Goal: Information Seeking & Learning: Learn about a topic

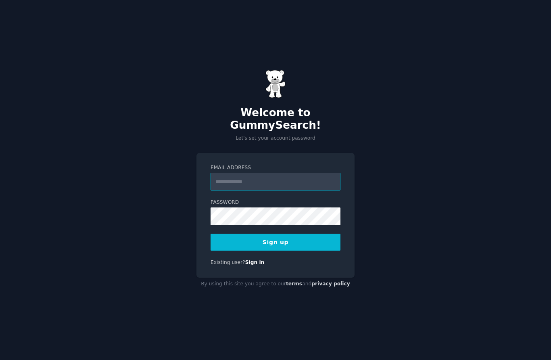
click at [282, 189] on input "Email Address" at bounding box center [276, 182] width 130 height 18
type input "*"
type input "**********"
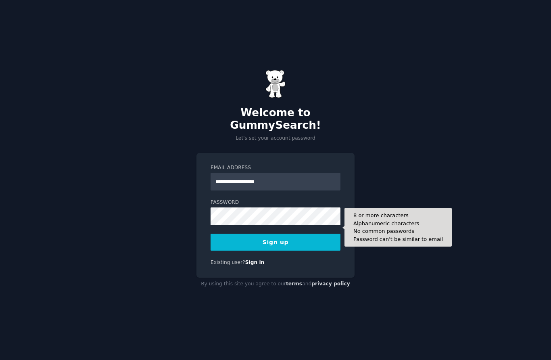
click at [284, 248] on button "Sign up" at bounding box center [276, 242] width 130 height 17
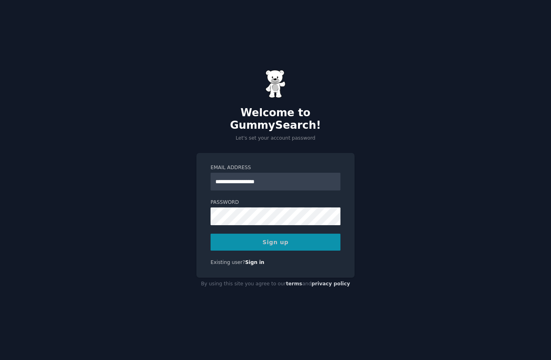
click at [284, 251] on div "Sign up" at bounding box center [276, 242] width 130 height 17
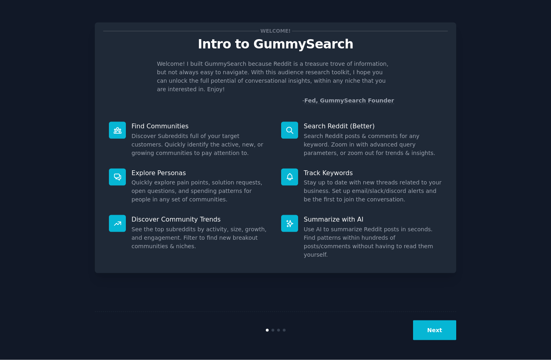
scroll to position [34, 0]
click at [438, 329] on button "Next" at bounding box center [434, 330] width 43 height 20
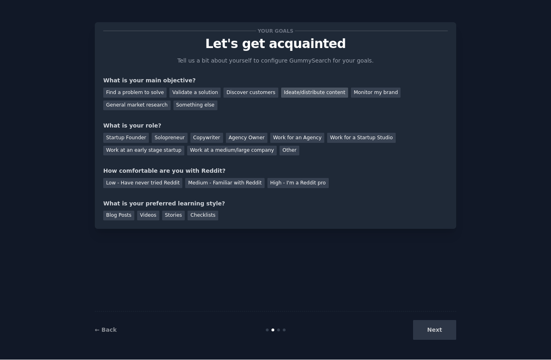
click at [303, 88] on div "Ideate/distribute content" at bounding box center [314, 93] width 67 height 10
click at [124, 133] on div "Startup Founder" at bounding box center [126, 138] width 46 height 10
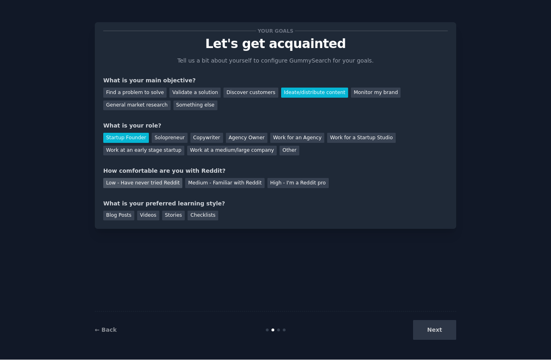
click at [161, 178] on div "Low - Have never tried Reddit" at bounding box center [142, 183] width 79 height 10
click at [145, 211] on div "Videos" at bounding box center [148, 216] width 22 height 10
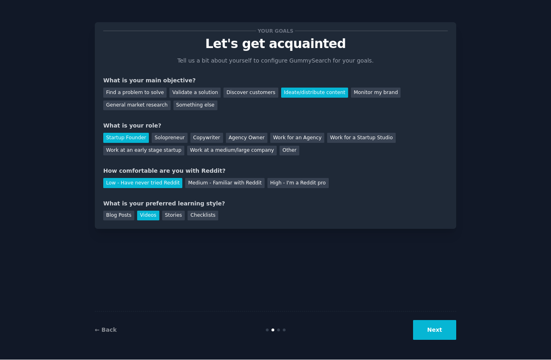
click at [437, 331] on button "Next" at bounding box center [434, 330] width 43 height 20
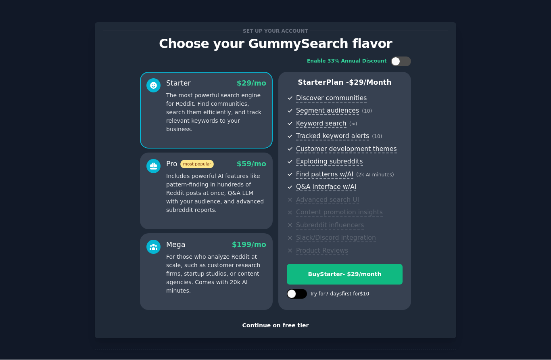
click at [290, 290] on div at bounding box center [291, 294] width 9 height 9
checkbox input "true"
click at [350, 270] on div "Try Starter for $10" at bounding box center [344, 274] width 115 height 8
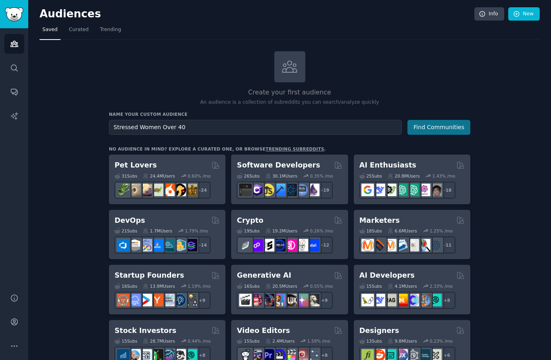
type input "Stressed Women Over 40"
click at [442, 129] on button "Find Communities" at bounding box center [439, 127] width 63 height 15
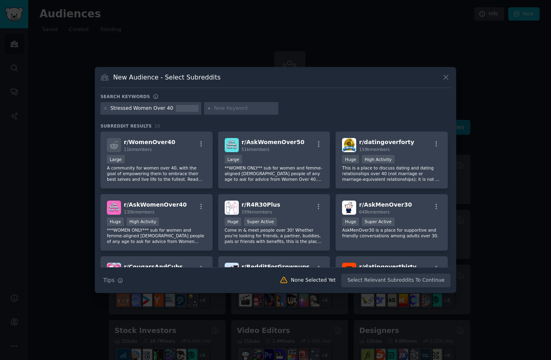
click at [238, 112] on input "text" at bounding box center [244, 108] width 61 height 7
type input "Wellness"
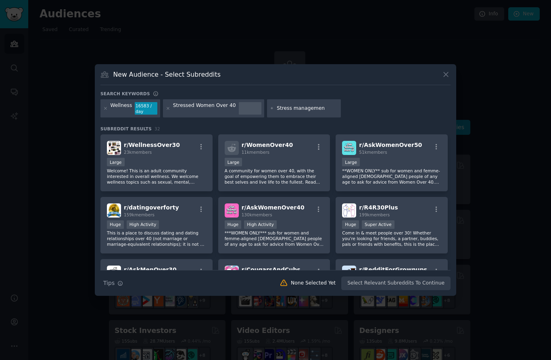
type input "[MEDICAL_DATA]"
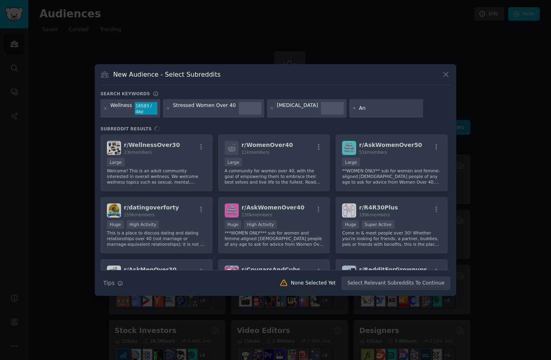
type input "A"
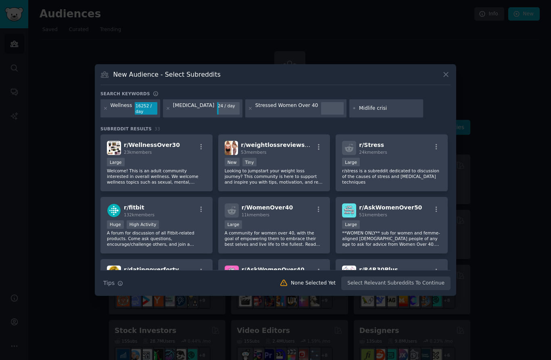
type input "Midlife crisis"
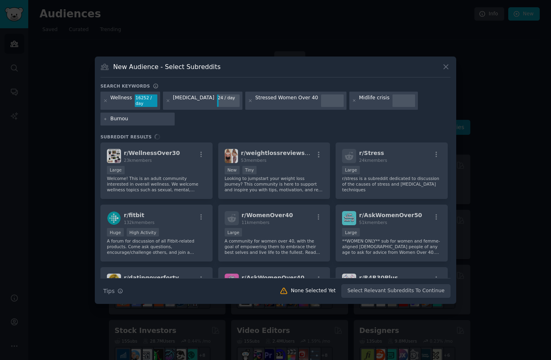
type input "Burnout"
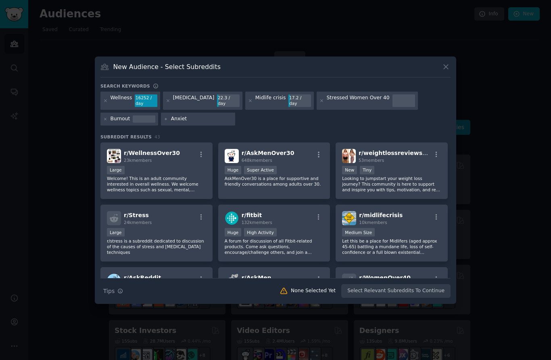
type input "Anxiety"
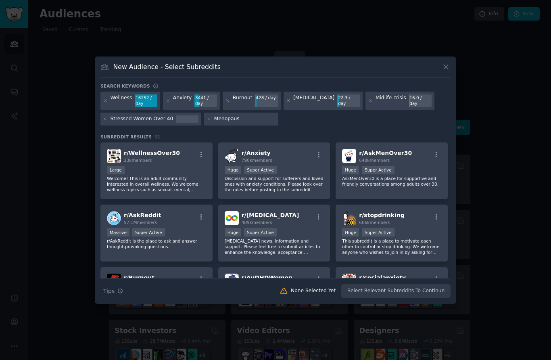
type input "Menopause"
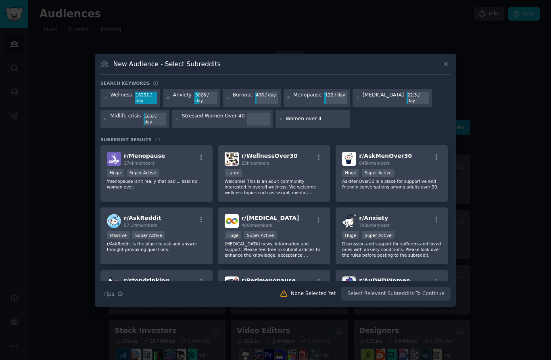
type input "Women over 40"
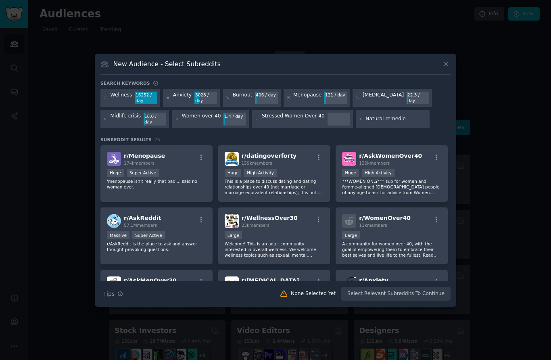
type input "Natural remedies"
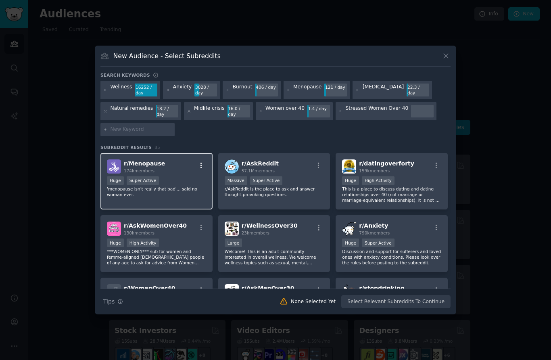
click at [200, 169] on icon "button" at bounding box center [201, 165] width 7 height 7
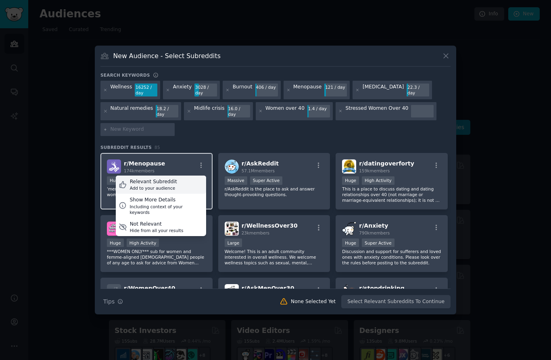
click at [168, 186] on div "Relevant Subreddit" at bounding box center [153, 181] width 47 height 7
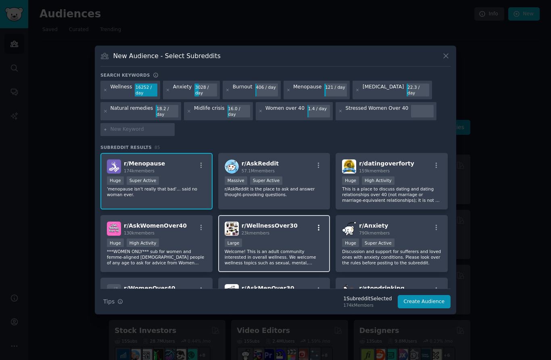
click at [318, 231] on icon "button" at bounding box center [318, 227] width 7 height 7
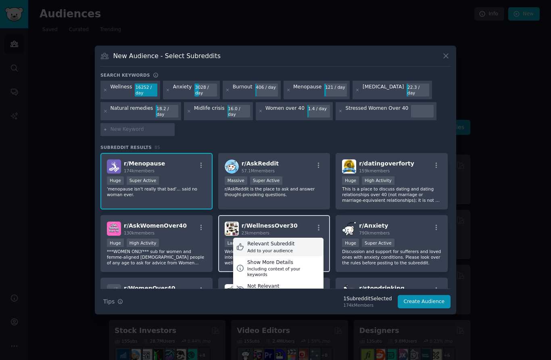
click at [284, 248] on div "Relevant Subreddit" at bounding box center [270, 243] width 47 height 7
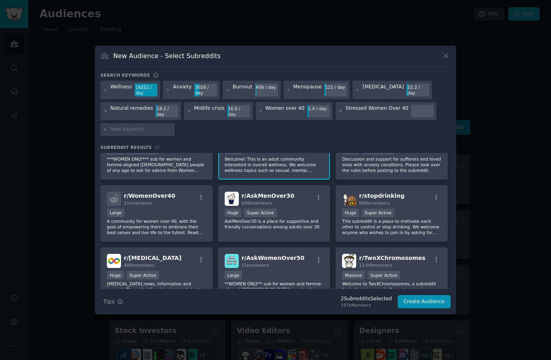
scroll to position [93, 0]
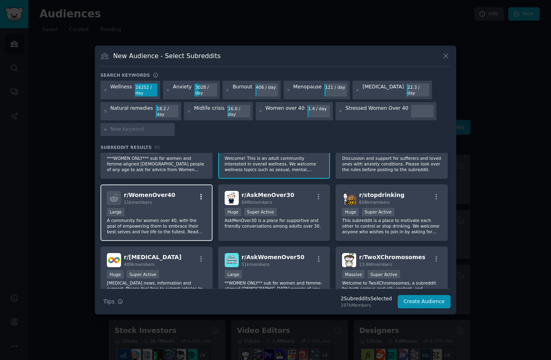
click at [201, 199] on icon "button" at bounding box center [202, 197] width 2 height 6
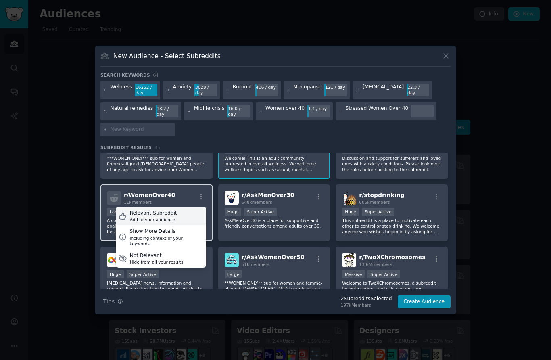
click at [168, 217] on div "Relevant Subreddit" at bounding box center [153, 213] width 47 height 7
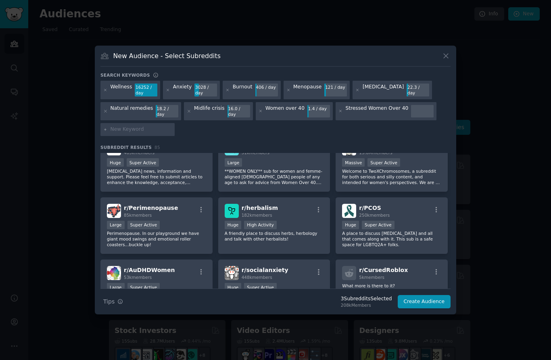
scroll to position [207, 0]
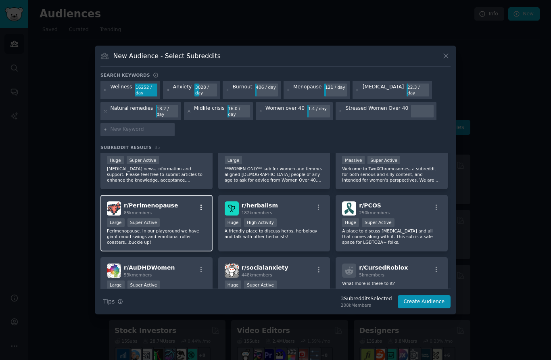
click at [200, 211] on icon "button" at bounding box center [201, 207] width 7 height 7
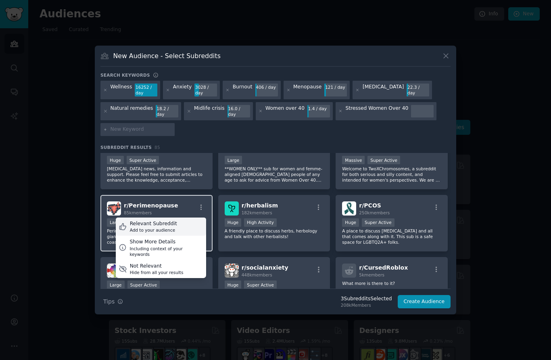
click at [171, 228] on div "Relevant Subreddit" at bounding box center [153, 223] width 47 height 7
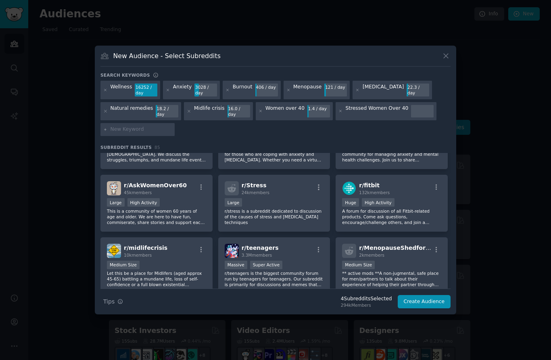
scroll to position [540, 0]
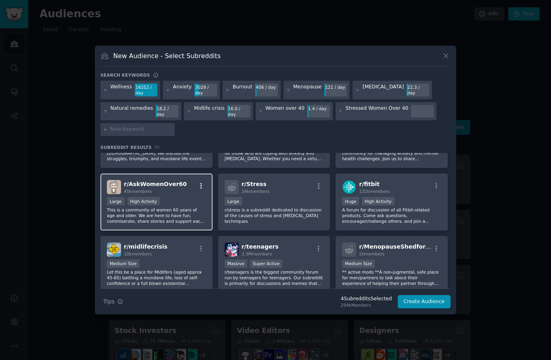
click at [198, 190] on icon "button" at bounding box center [201, 185] width 7 height 7
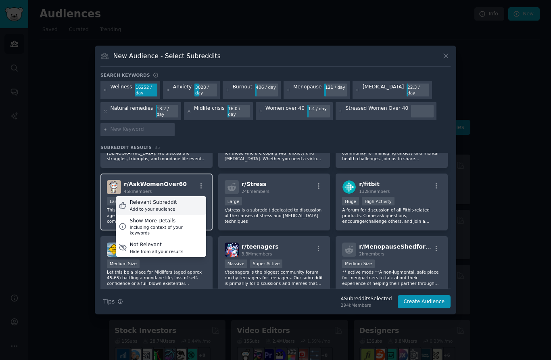
click at [165, 206] on div "Relevant Subreddit" at bounding box center [153, 202] width 47 height 7
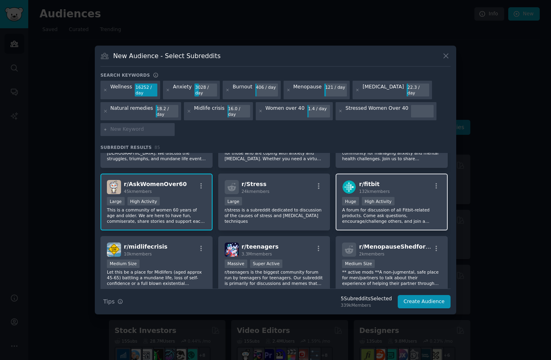
click at [343, 194] on img at bounding box center [349, 187] width 14 height 14
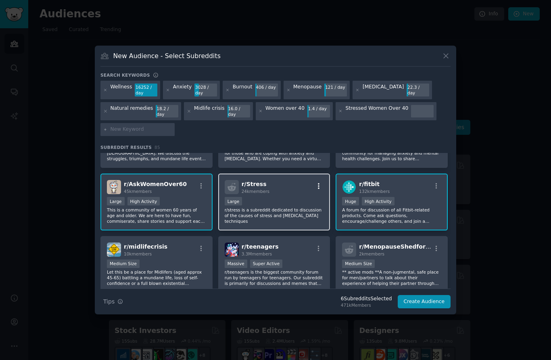
click at [318, 190] on icon "button" at bounding box center [318, 185] width 7 height 7
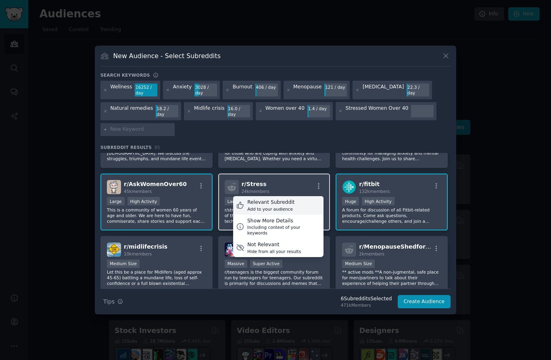
click at [279, 212] on div "Add to your audience" at bounding box center [270, 209] width 47 height 6
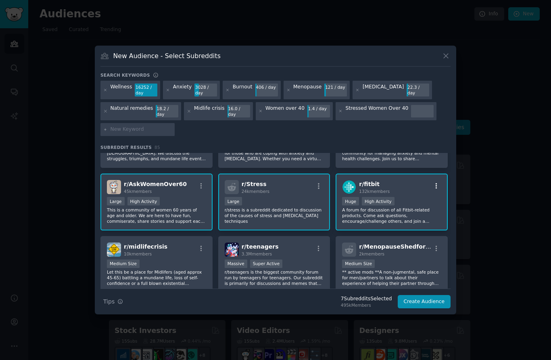
click at [437, 190] on icon "button" at bounding box center [436, 185] width 7 height 7
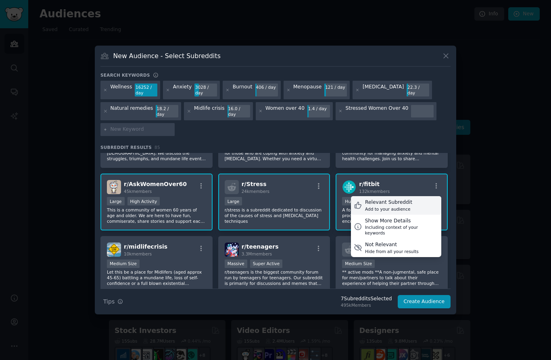
click at [410, 214] on div "Relevant Subreddit Add to your audience" at bounding box center [396, 205] width 90 height 19
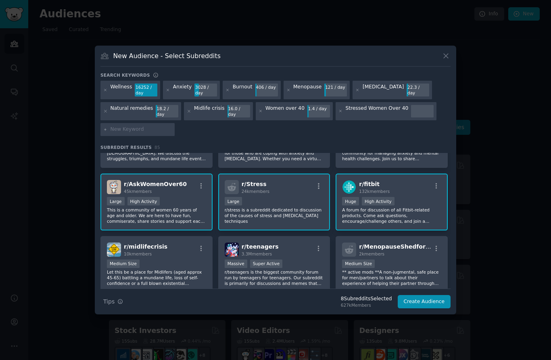
click at [411, 207] on div "Huge High Activity" at bounding box center [391, 202] width 99 height 10
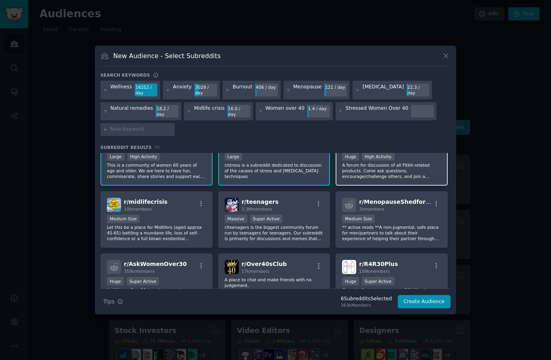
scroll to position [585, 0]
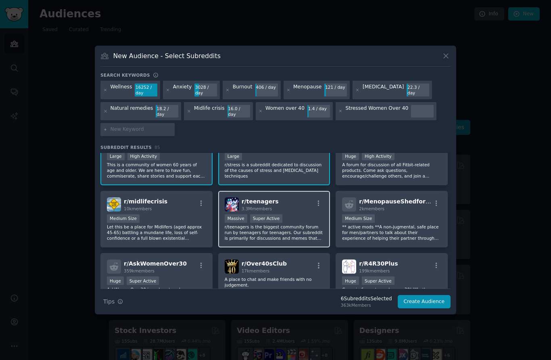
click at [218, 232] on div "r/ teenagers 3.3M members Massive Super Active r/teenagers is the biggest commu…" at bounding box center [274, 219] width 112 height 57
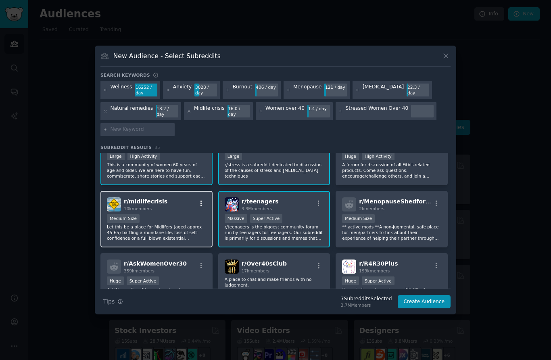
click at [200, 207] on icon "button" at bounding box center [201, 203] width 7 height 7
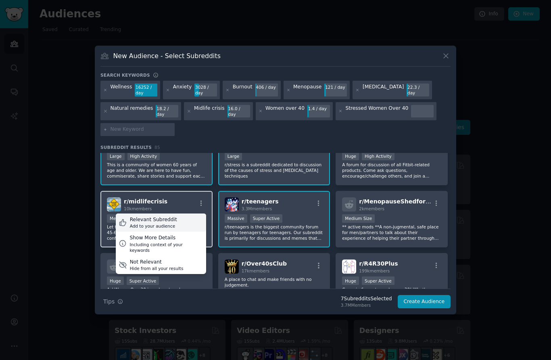
click at [172, 224] on div "Relevant Subreddit" at bounding box center [153, 219] width 47 height 7
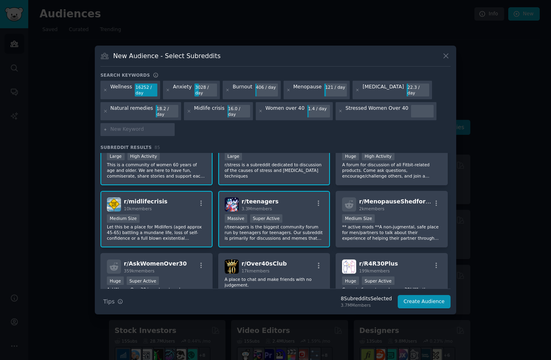
click at [288, 224] on div "Massive Super Active" at bounding box center [274, 219] width 99 height 10
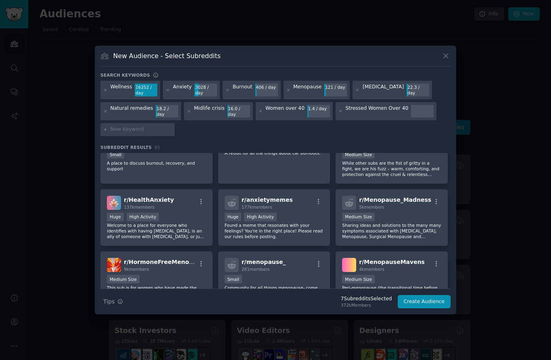
scroll to position [1328, 0]
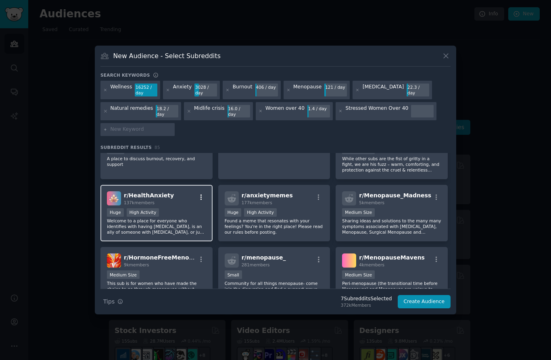
click at [203, 201] on icon "button" at bounding box center [201, 197] width 7 height 7
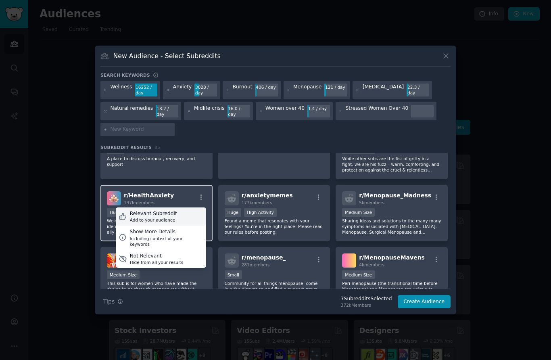
click at [167, 223] on div "Add to your audience" at bounding box center [153, 220] width 47 height 6
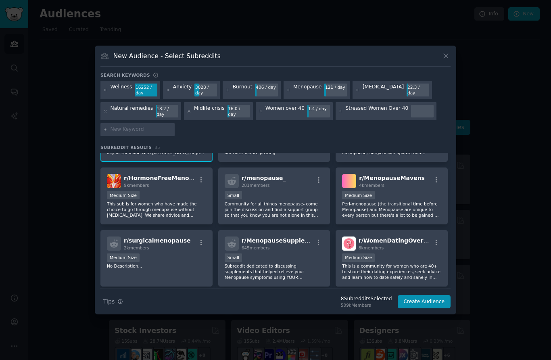
scroll to position [1409, 0]
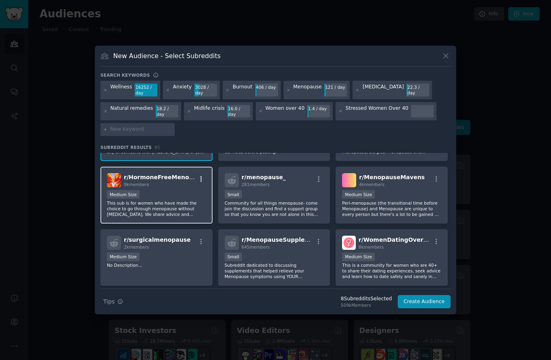
click at [202, 183] on icon "button" at bounding box center [201, 179] width 7 height 7
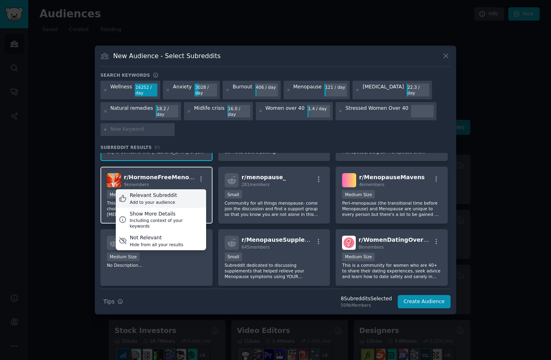
click at [163, 205] on div "Add to your audience" at bounding box center [153, 202] width 47 height 6
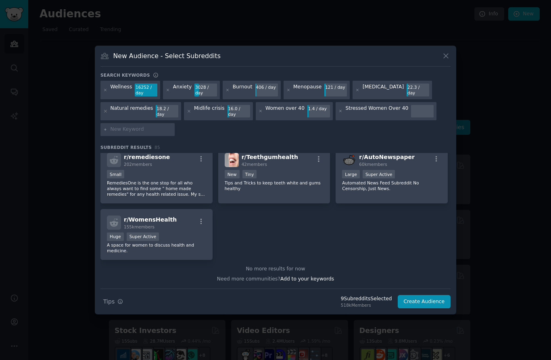
scroll to position [1678, 0]
click at [168, 230] on div "155k members" at bounding box center [150, 227] width 53 height 6
click at [431, 309] on button "Create Audience" at bounding box center [424, 302] width 53 height 14
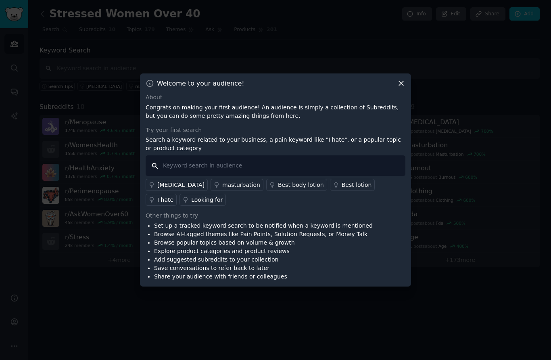
click at [239, 176] on input "text" at bounding box center [276, 165] width 260 height 21
type input "stress"
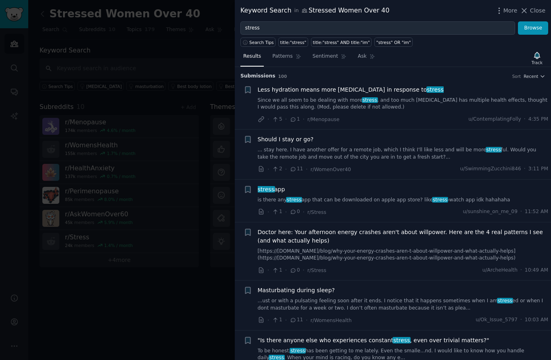
click at [239, 87] on li "+ Less hydration means more [MEDICAL_DATA] in response to stress Since we all s…" at bounding box center [393, 105] width 316 height 50
click at [248, 88] on icon "button" at bounding box center [247, 89] width 5 height 6
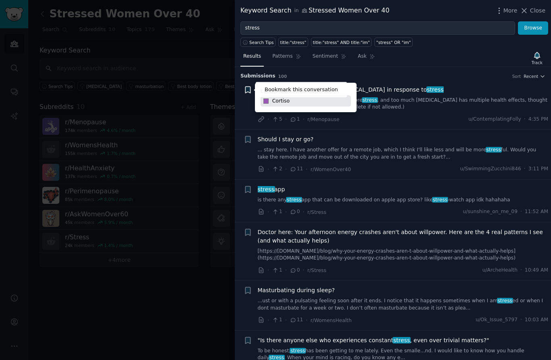
type input "[MEDICAL_DATA]"
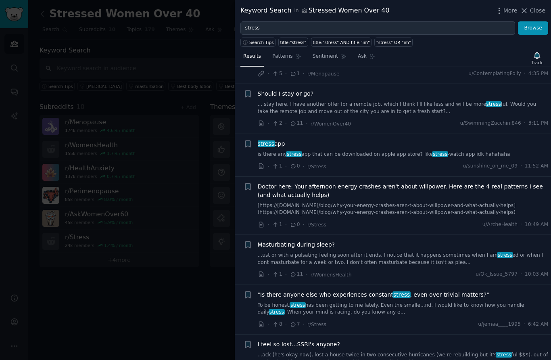
scroll to position [50, 0]
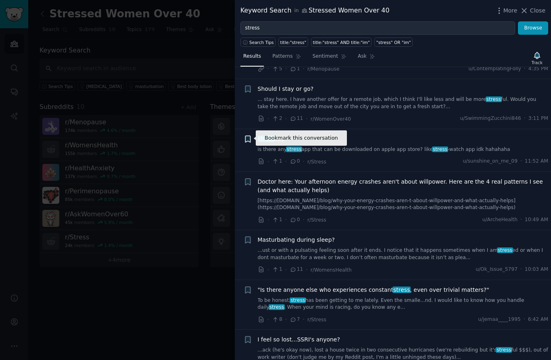
click at [247, 141] on icon "button" at bounding box center [248, 139] width 8 height 8
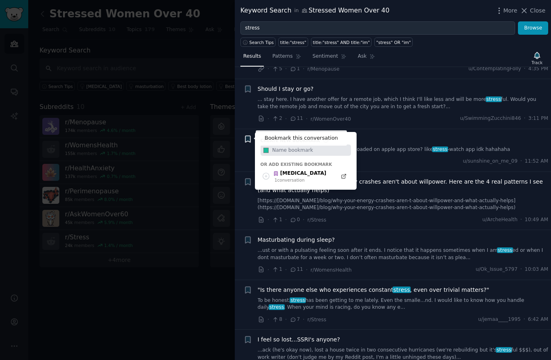
type input "t"
type input "Stress apps"
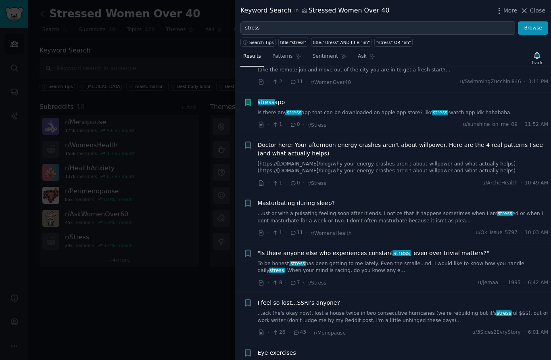
scroll to position [90, 0]
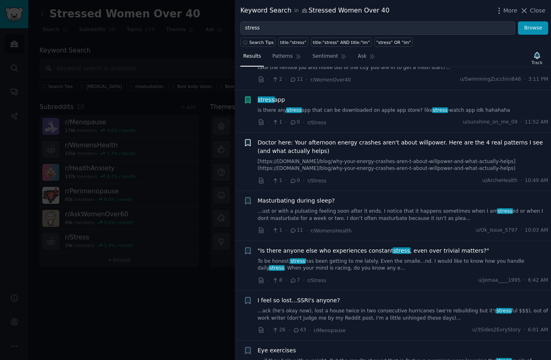
click at [249, 144] on icon "button" at bounding box center [248, 142] width 8 height 8
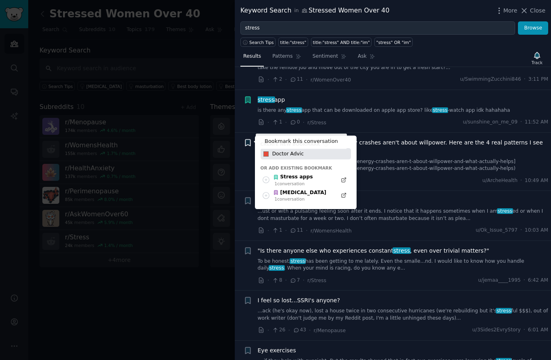
type input "Doctor Advice"
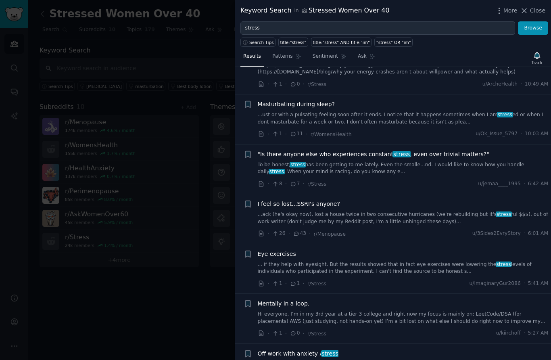
scroll to position [187, 0]
click at [246, 153] on icon "button" at bounding box center [247, 153] width 5 height 6
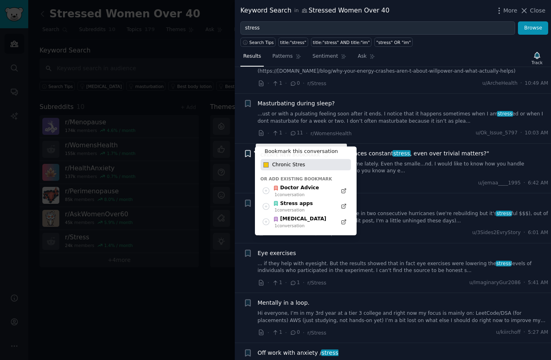
type input "[MEDICAL_DATA]"
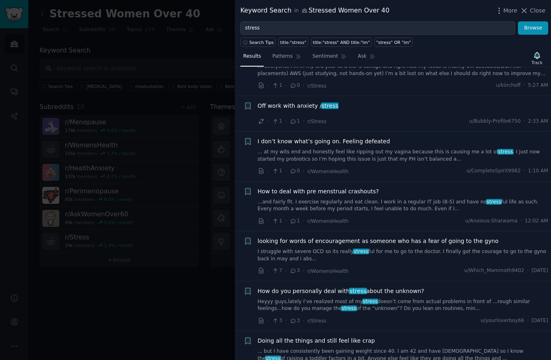
scroll to position [443, 0]
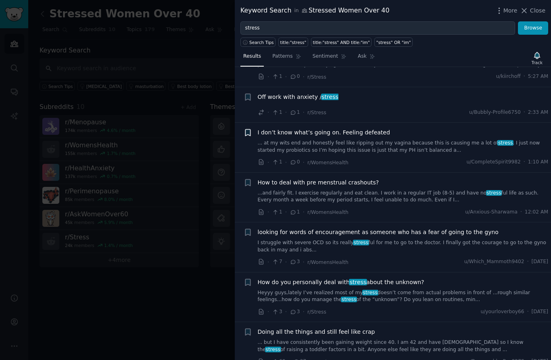
click at [249, 132] on icon "button" at bounding box center [247, 133] width 5 height 6
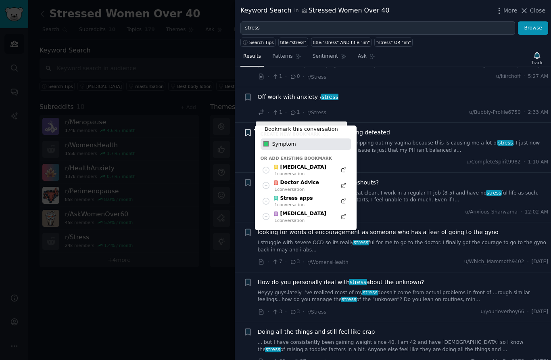
type input "Symptoms"
click at [325, 142] on input "text" at bounding box center [311, 143] width 80 height 11
type input "Symptoms"
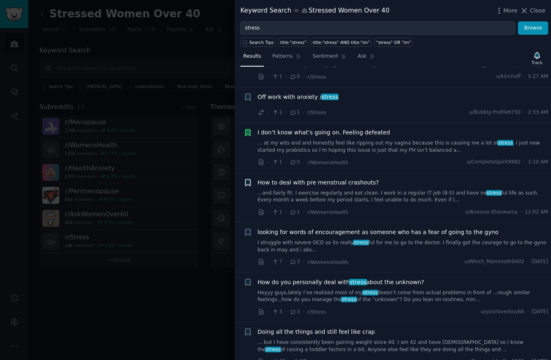
click at [251, 180] on icon "button" at bounding box center [248, 182] width 8 height 8
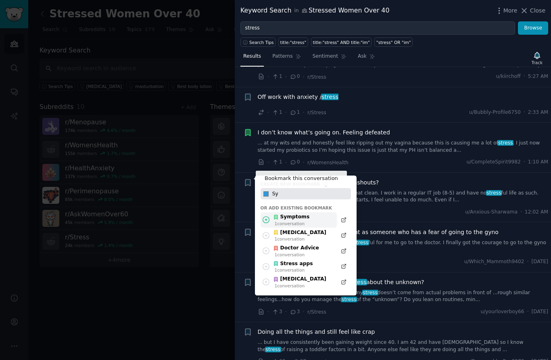
type input "Sy"
click at [303, 214] on div "Symptoms" at bounding box center [291, 216] width 36 height 7
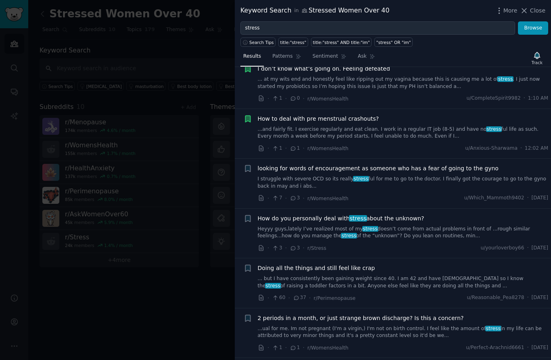
scroll to position [526, 0]
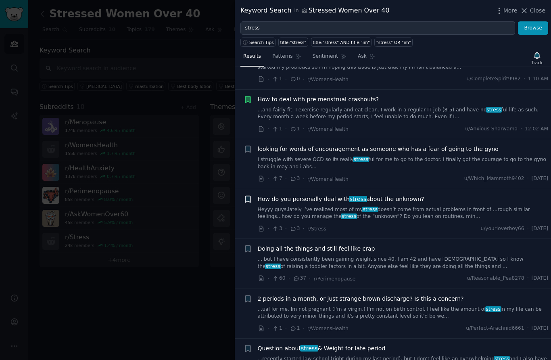
click at [247, 196] on icon "button" at bounding box center [247, 199] width 5 height 6
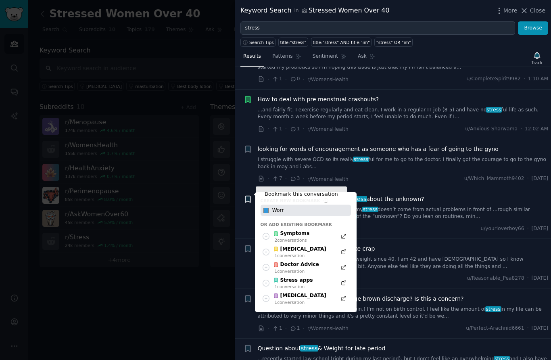
type input "Worry"
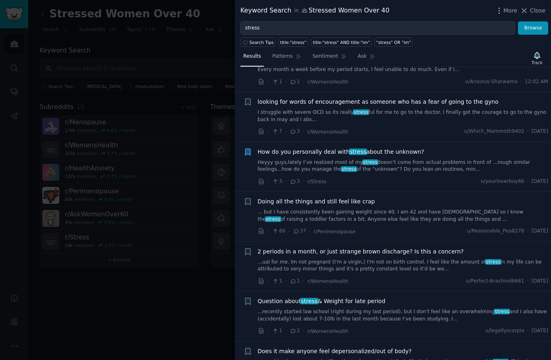
scroll to position [577, 0]
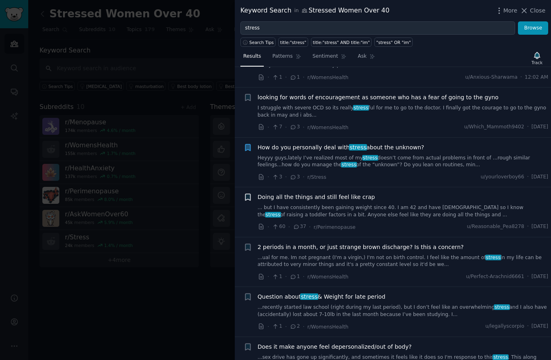
click at [249, 194] on icon "button" at bounding box center [247, 197] width 5 height 6
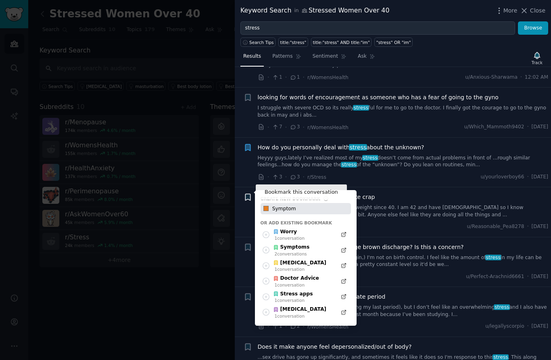
type input "Symptoms"
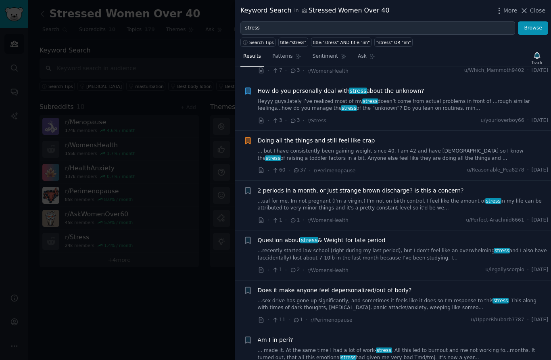
scroll to position [640, 0]
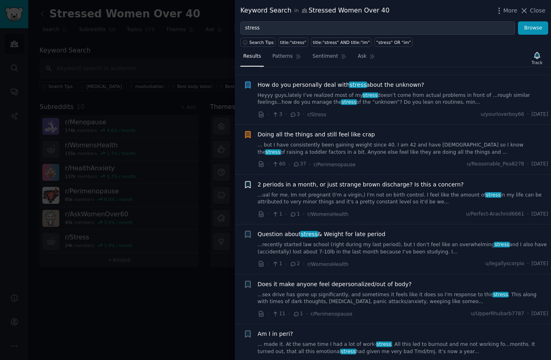
click at [252, 180] on icon "button" at bounding box center [248, 184] width 8 height 8
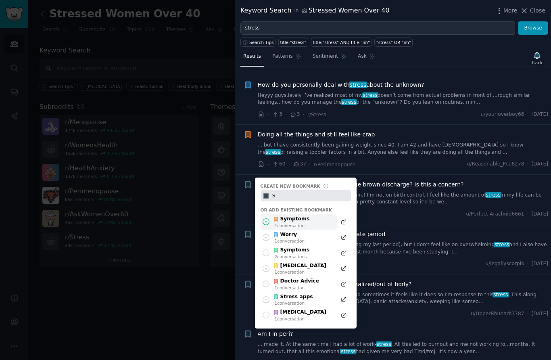
type input "S"
click at [304, 215] on div "Symptoms" at bounding box center [291, 218] width 36 height 7
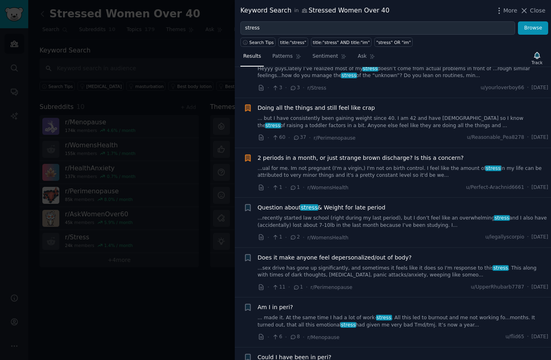
scroll to position [669, 0]
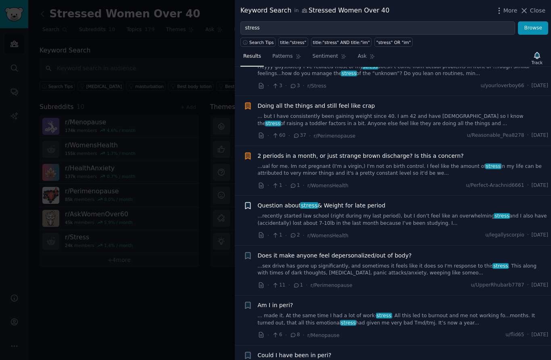
click at [250, 203] on icon "button" at bounding box center [247, 206] width 5 height 6
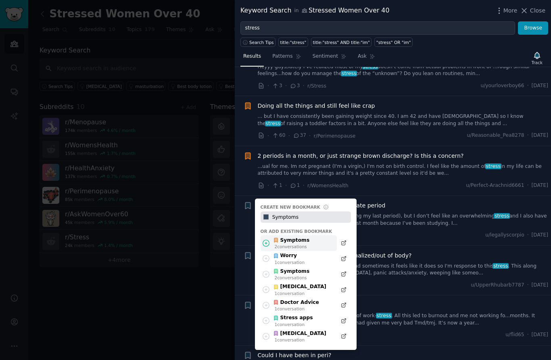
type input "Symptoms"
click at [302, 237] on div "Symptoms" at bounding box center [291, 240] width 36 height 7
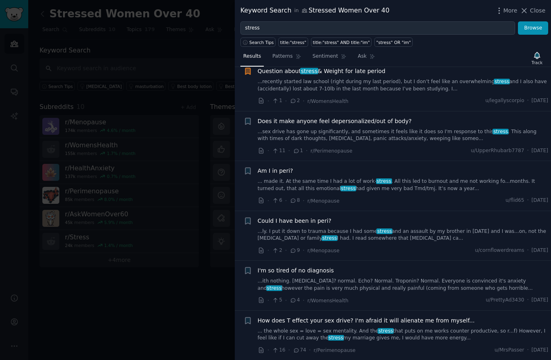
scroll to position [803, 0]
click at [244, 168] on div "+" at bounding box center [248, 170] width 8 height 8
click at [249, 167] on icon "button" at bounding box center [247, 170] width 5 height 6
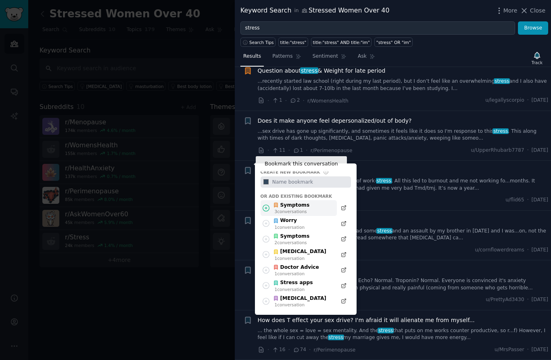
click at [305, 202] on div "Symptoms" at bounding box center [291, 205] width 36 height 7
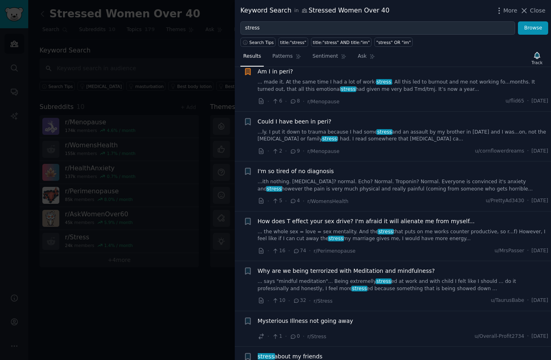
scroll to position [903, 0]
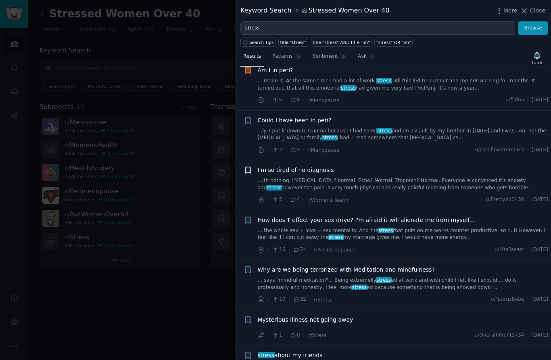
click at [245, 167] on icon "button" at bounding box center [247, 170] width 5 height 6
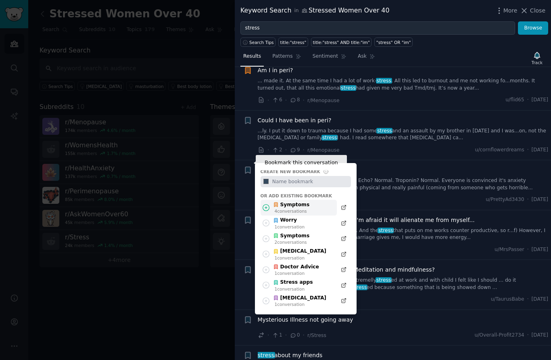
click at [311, 201] on div "Symptoms 4 conversation s" at bounding box center [299, 208] width 76 height 16
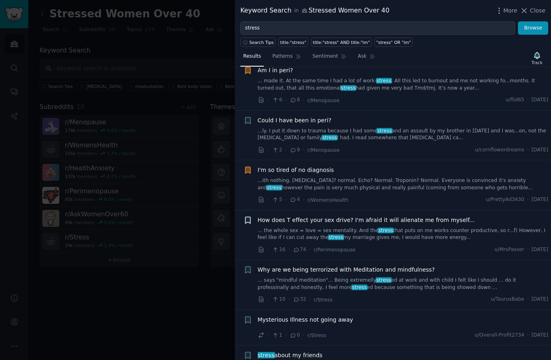
click at [250, 217] on icon "button" at bounding box center [247, 220] width 5 height 6
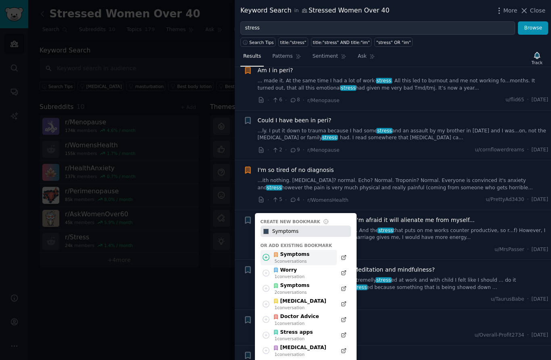
type input "Symptoms"
click at [313, 250] on div "Symptoms 5 conversation s" at bounding box center [299, 258] width 76 height 16
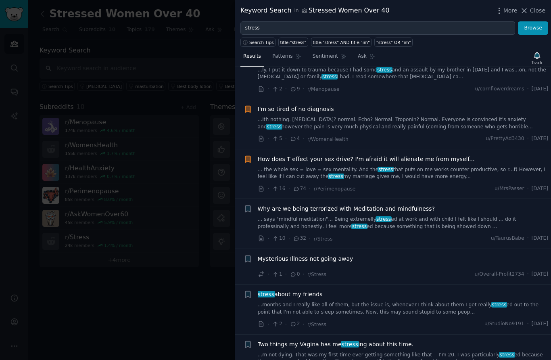
scroll to position [965, 0]
click at [249, 205] on icon "button" at bounding box center [247, 208] width 5 height 6
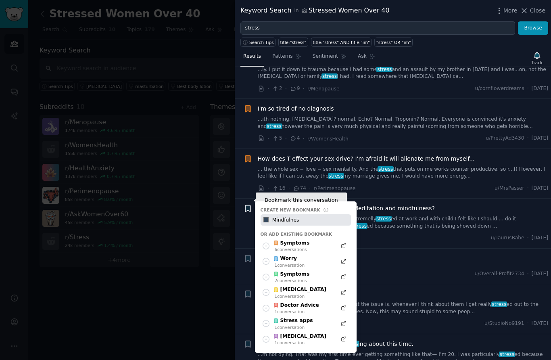
type input "Mindfulness"
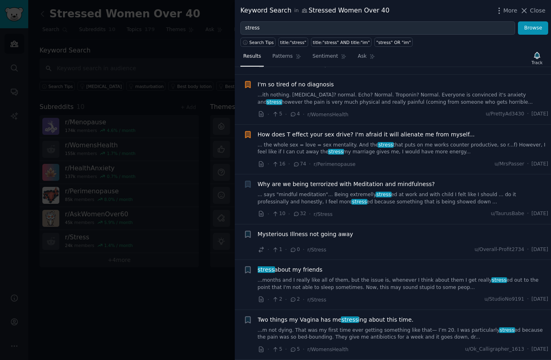
click at [362, 180] on span "Why are we being terrorized with Meditation and mindfulness?" at bounding box center [346, 184] width 177 height 8
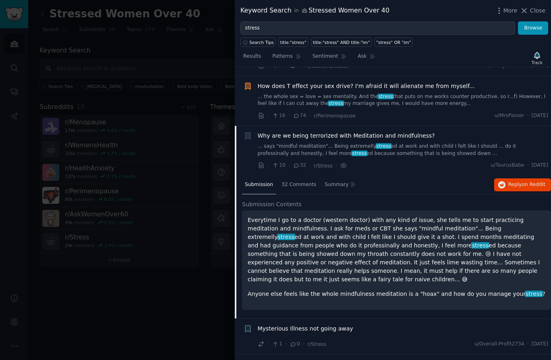
scroll to position [1035, 0]
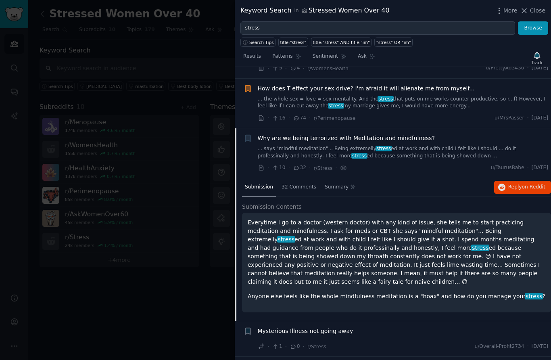
click at [344, 145] on link "... says "mindful meditation"... Being extremelly stress ed at work and with ch…" at bounding box center [403, 152] width 291 height 14
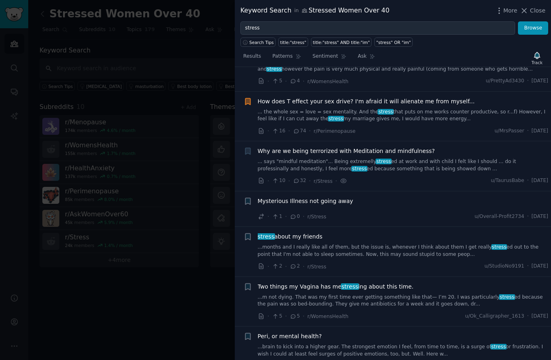
scroll to position [1015, 0]
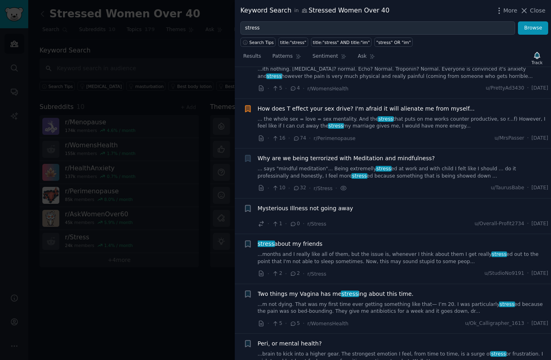
click at [251, 154] on icon "button" at bounding box center [248, 158] width 8 height 8
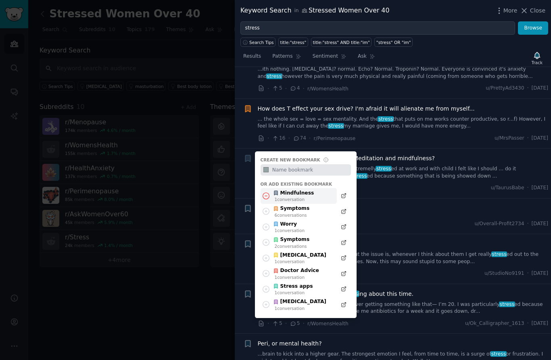
click at [308, 190] on div "Mindfulness" at bounding box center [293, 193] width 41 height 7
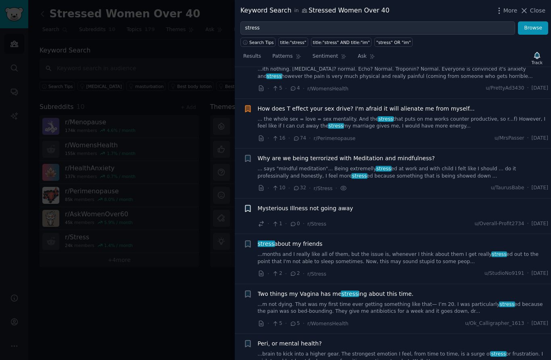
click at [244, 204] on icon "button" at bounding box center [248, 208] width 8 height 8
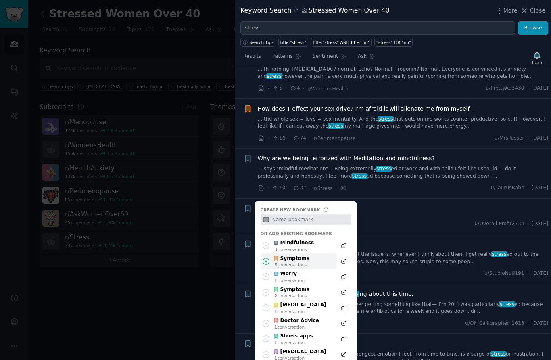
click at [303, 255] on div "Symptoms" at bounding box center [291, 258] width 36 height 7
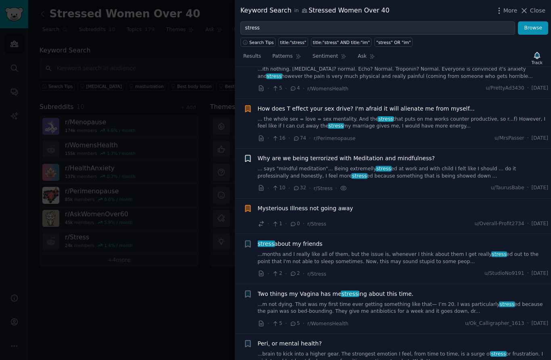
click at [250, 155] on icon "button" at bounding box center [247, 158] width 5 height 6
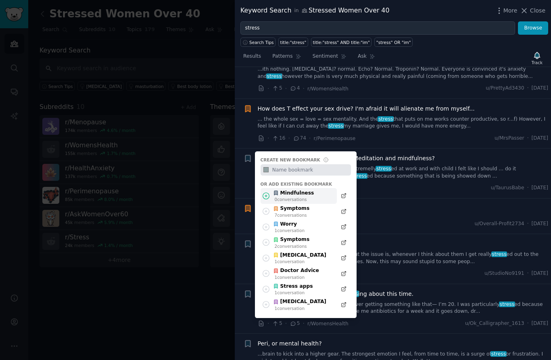
click at [308, 190] on div "Mindfulness" at bounding box center [293, 193] width 41 height 7
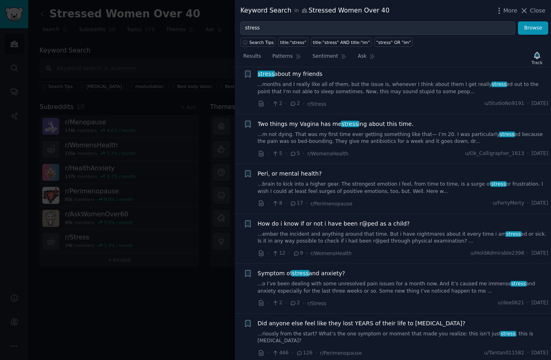
scroll to position [1185, 0]
click at [250, 171] on icon "button" at bounding box center [247, 174] width 5 height 6
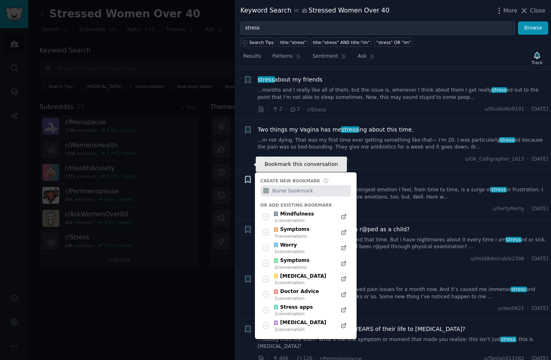
scroll to position [1179, 0]
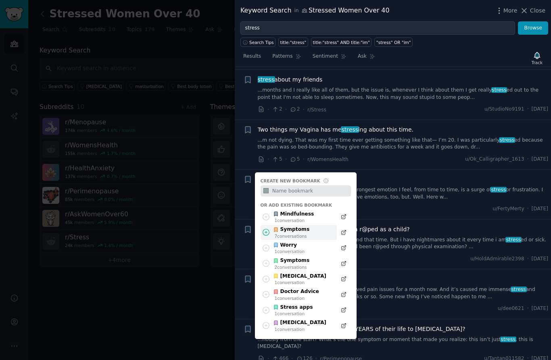
click at [306, 233] on div "7 conversation s" at bounding box center [292, 236] width 35 height 6
click at [315, 225] on div "Symptoms 7 conversation s" at bounding box center [299, 233] width 76 height 16
click at [406, 258] on li "+ How do i know if or not i have been r@ped as a child? ...ember the incident a…" at bounding box center [393, 244] width 316 height 50
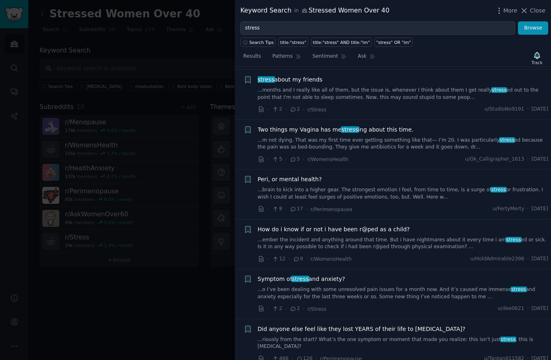
click at [295, 186] on link "...brain to kick into a higher gear. The strongest emotion I feel, from time to…" at bounding box center [403, 193] width 291 height 14
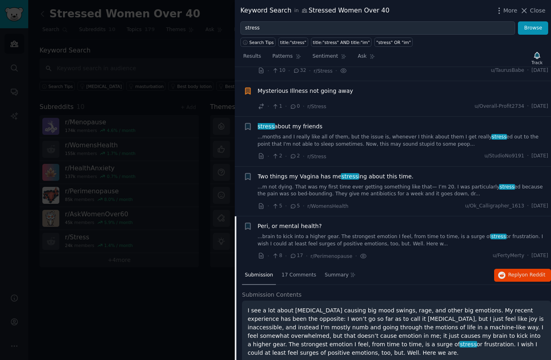
scroll to position [1132, 0]
click at [247, 223] on icon "button" at bounding box center [247, 226] width 5 height 6
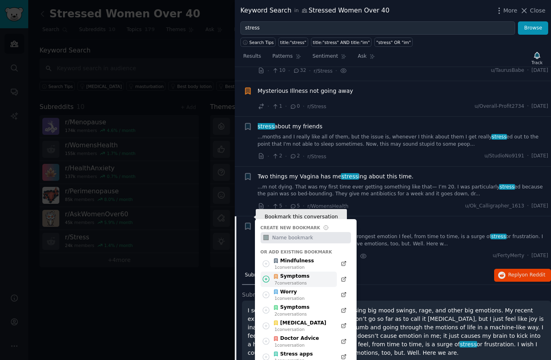
click at [299, 280] on div "7 conversation s" at bounding box center [292, 283] width 35 height 6
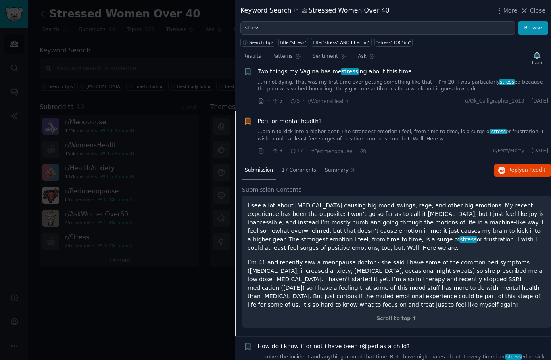
scroll to position [1237, 0]
click at [400, 186] on h2 "Submission Contents" at bounding box center [396, 190] width 309 height 8
click at [430, 164] on div "Submission 17 Comments Summary Reply on Reddit" at bounding box center [396, 170] width 309 height 19
click at [407, 148] on li "Bookmark this conversation Peri, or mental health? ...brain to kick into a high…" at bounding box center [393, 136] width 316 height 50
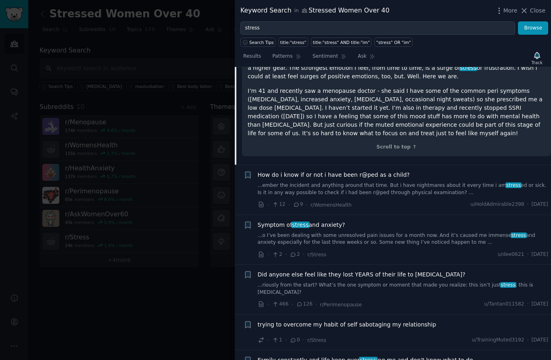
scroll to position [1409, 0]
click at [246, 222] on icon "button" at bounding box center [247, 225] width 5 height 6
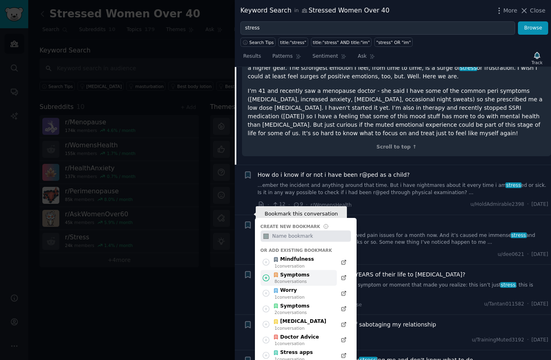
click at [301, 272] on div "Symptoms" at bounding box center [291, 275] width 36 height 7
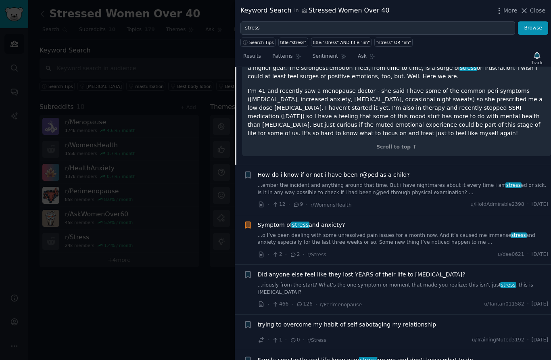
click at [259, 270] on span "Did anyone else feel like they lost YEARS of their life to [MEDICAL_DATA]?" at bounding box center [362, 274] width 208 height 8
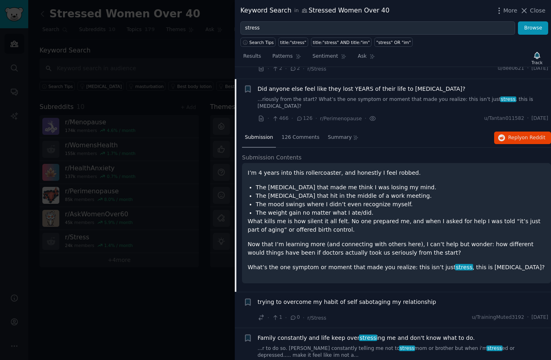
scroll to position [1420, 0]
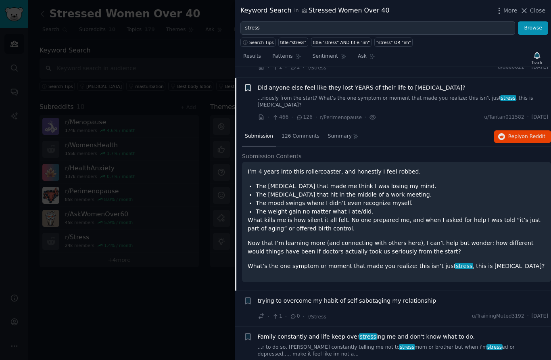
click at [249, 84] on icon "button" at bounding box center [247, 87] width 5 height 6
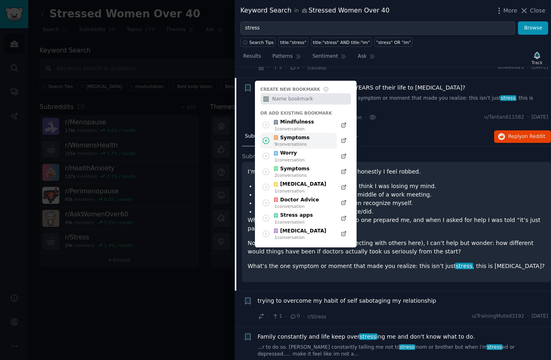
click at [316, 133] on div "Symptoms 9 conversation s" at bounding box center [299, 141] width 76 height 16
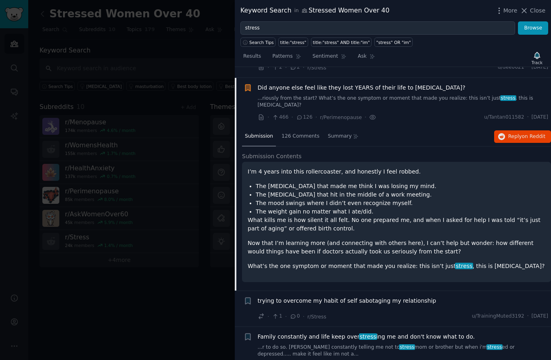
click at [426, 113] on div "· 466 · 126 · r/Perimenopause · u/Tantan011582 · [DATE]" at bounding box center [403, 117] width 291 height 8
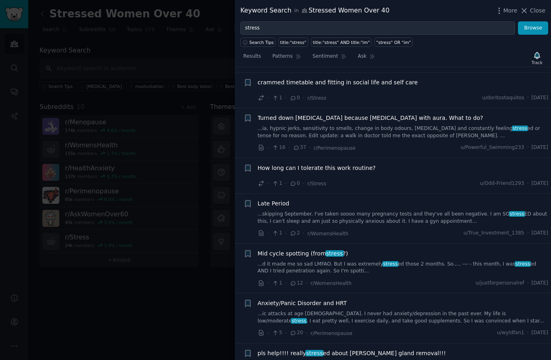
scroll to position [1974, 0]
click at [297, 125] on link "...ia, hypnic jerks, sensitivity to smells, change in body odours, [MEDICAL_DAT…" at bounding box center [403, 132] width 291 height 14
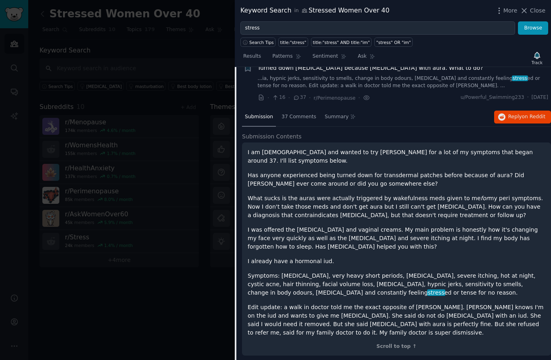
scroll to position [1837, 0]
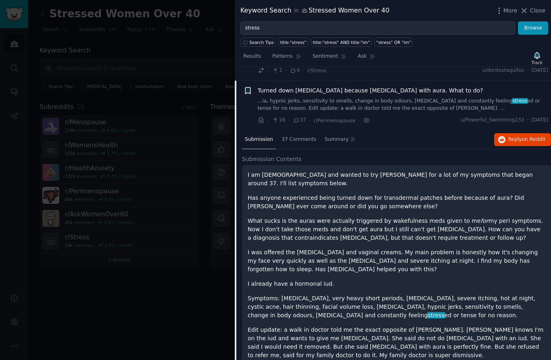
click at [248, 88] on icon "button" at bounding box center [247, 91] width 5 height 6
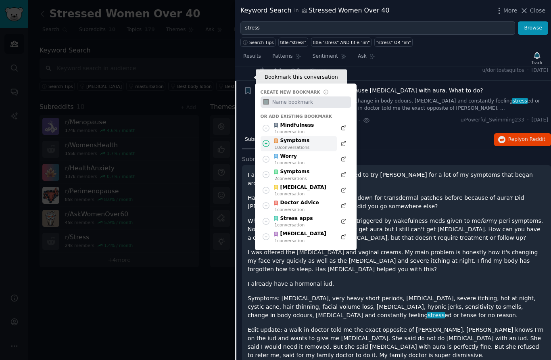
click at [304, 137] on div "Symptoms" at bounding box center [291, 140] width 36 height 7
click at [298, 137] on div "Symptoms" at bounding box center [291, 140] width 36 height 7
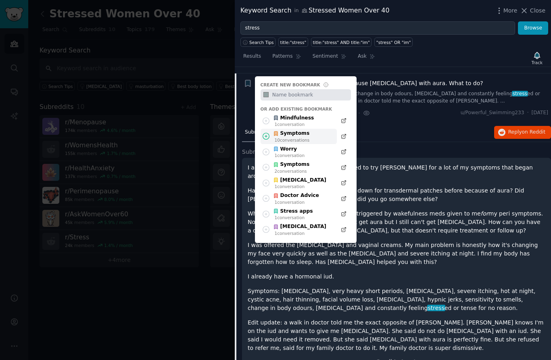
click at [300, 137] on div "10 conversation s" at bounding box center [292, 140] width 35 height 6
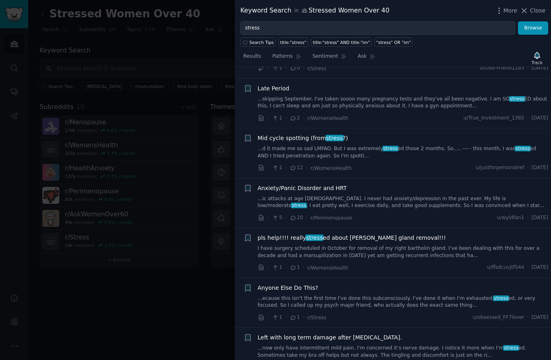
scroll to position [2182, 0]
click at [247, 185] on icon "button" at bounding box center [247, 188] width 5 height 6
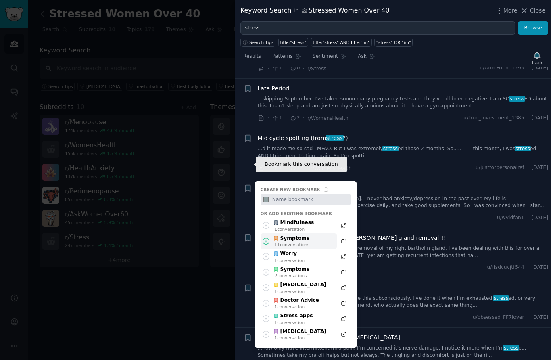
click at [303, 242] on div "11 conversation s" at bounding box center [292, 245] width 35 height 6
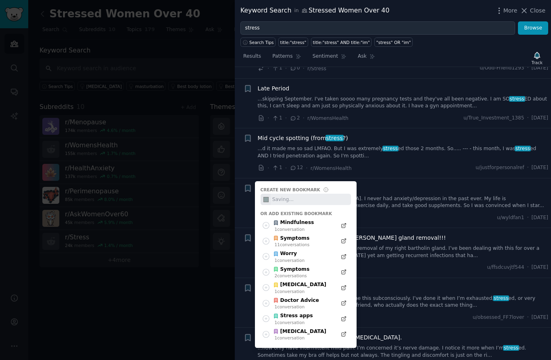
click at [413, 213] on div "· 5 · 20 · r/Perimenopause u/wyldfan1 · [DATE]" at bounding box center [403, 217] width 291 height 8
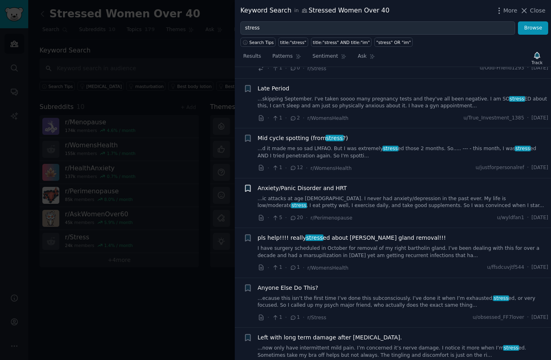
click at [248, 185] on icon "button" at bounding box center [247, 188] width 5 height 6
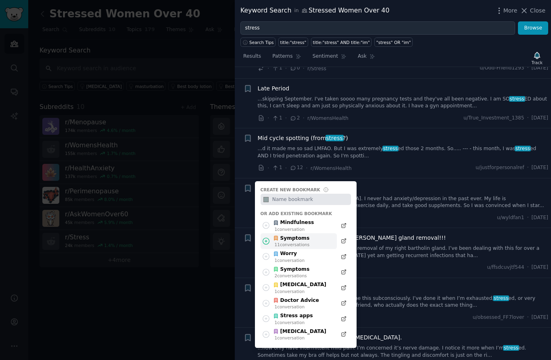
click at [305, 235] on div "Symptoms" at bounding box center [291, 238] width 36 height 7
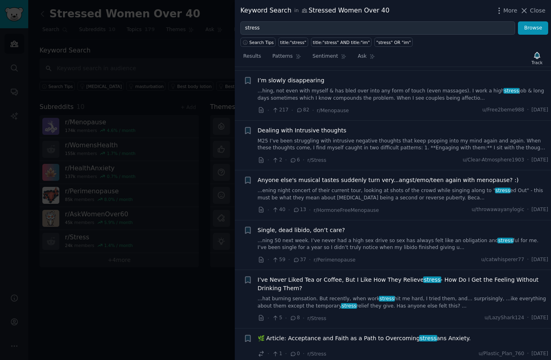
scroll to position [2622, 0]
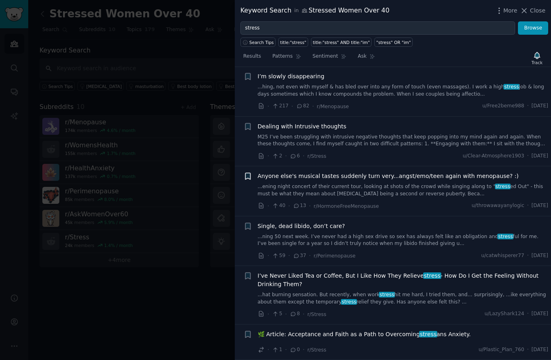
click at [248, 172] on icon "button" at bounding box center [248, 176] width 8 height 8
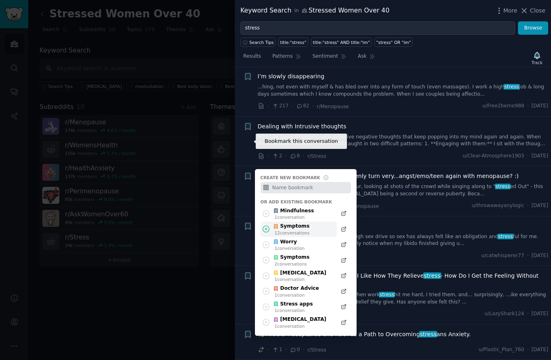
click at [303, 230] on div "12 conversation s" at bounding box center [292, 233] width 35 height 6
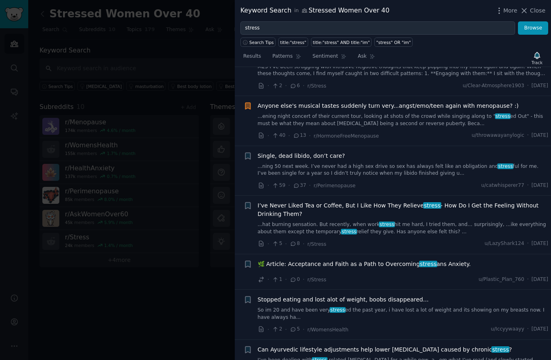
scroll to position [2698, 0]
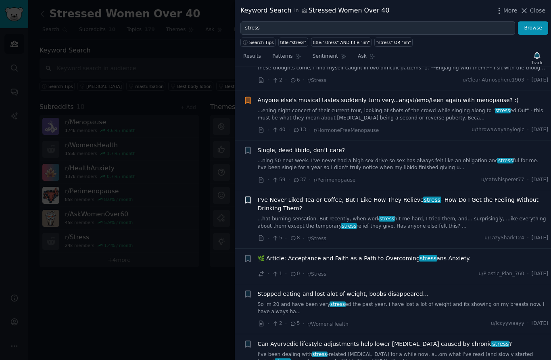
click at [252, 196] on icon "button" at bounding box center [248, 200] width 8 height 8
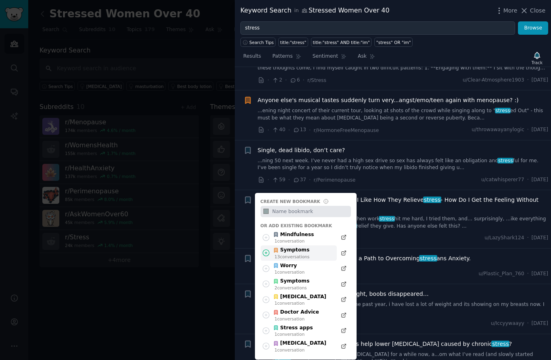
click at [305, 247] on div "Symptoms" at bounding box center [291, 250] width 36 height 7
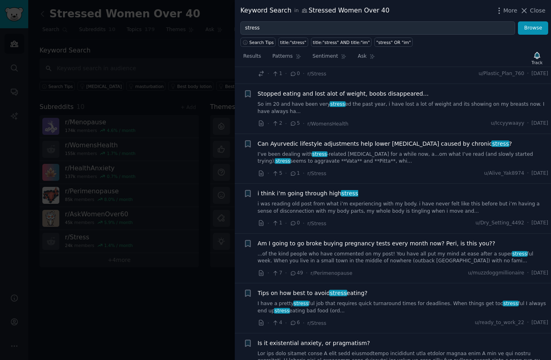
scroll to position [2899, 0]
click at [249, 139] on icon "button" at bounding box center [248, 143] width 8 height 8
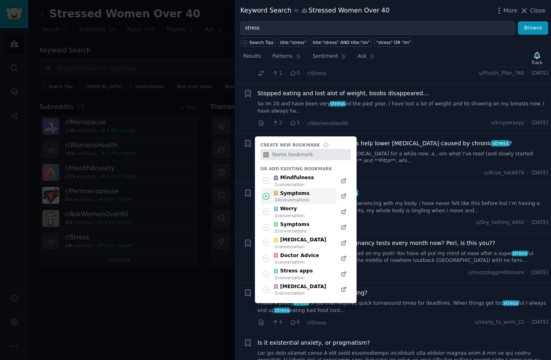
click at [306, 190] on div "Symptoms" at bounding box center [291, 193] width 36 height 7
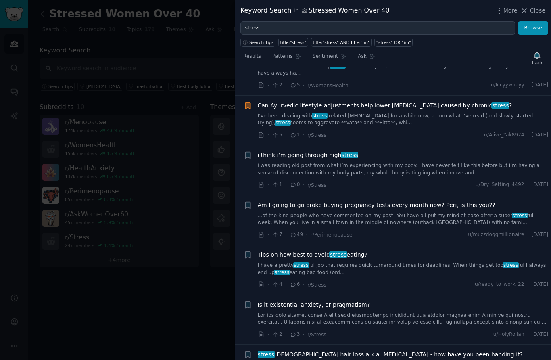
scroll to position [2937, 0]
click at [251, 151] on icon "button" at bounding box center [248, 155] width 8 height 8
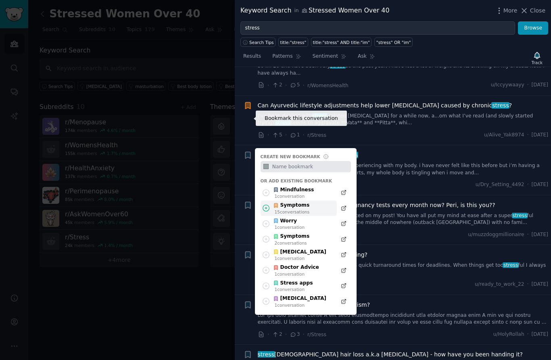
click at [309, 201] on div "Symptoms 15 conversation s" at bounding box center [299, 209] width 76 height 16
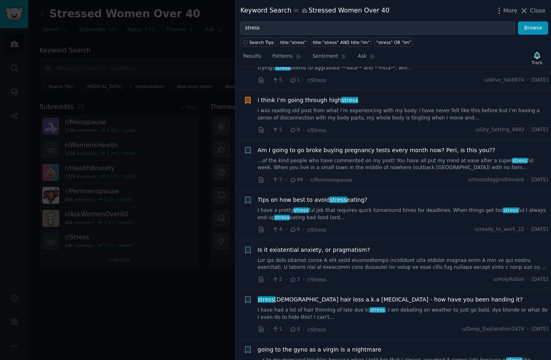
scroll to position [2993, 0]
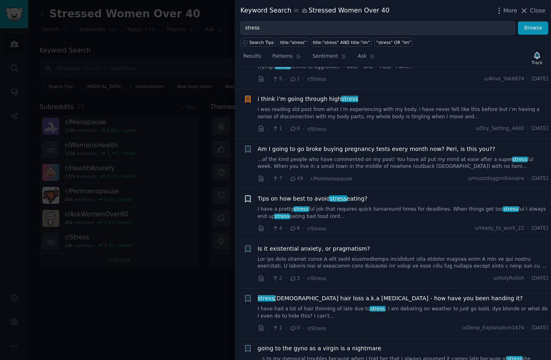
click at [245, 194] on icon "button" at bounding box center [248, 198] width 8 height 8
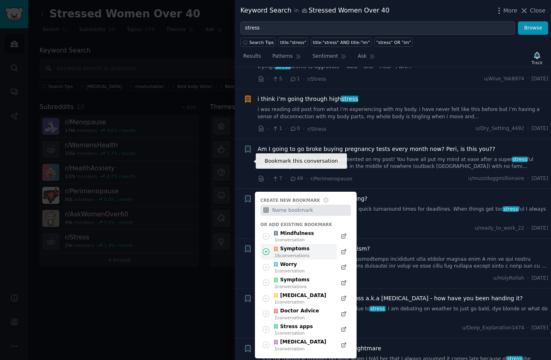
click at [316, 244] on div "Symptoms 16 conversation s" at bounding box center [299, 252] width 76 height 16
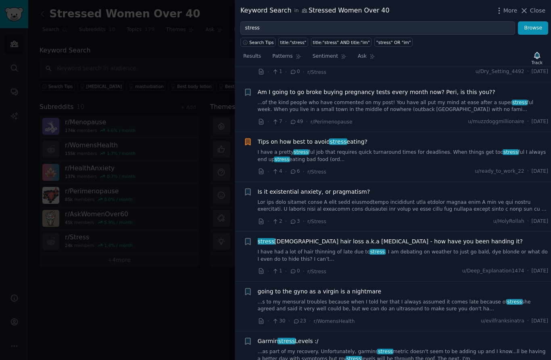
scroll to position [3049, 0]
click at [253, 188] on div "+ Is it existential anxiety, or pragmatism? · 2 · 3 · r/Stress u/[GEOGRAPHIC_DA…" at bounding box center [396, 207] width 305 height 38
click at [248, 188] on icon "button" at bounding box center [247, 191] width 5 height 6
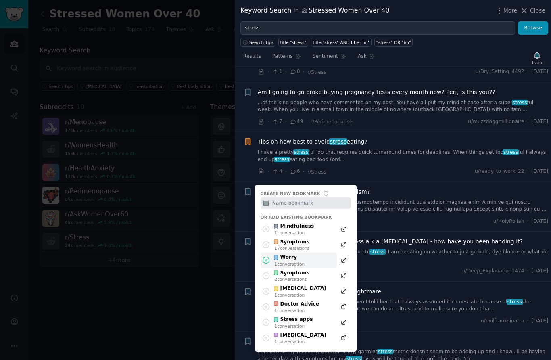
click at [309, 253] on div "Worry 1 conversation" at bounding box center [299, 261] width 76 height 16
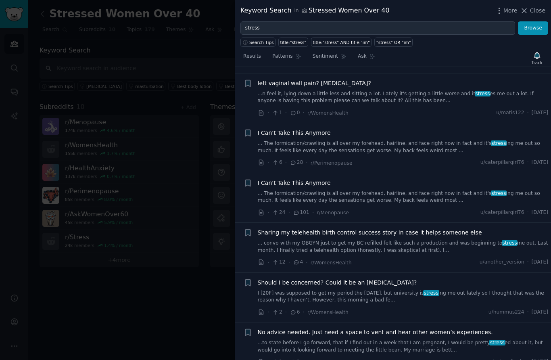
scroll to position [3357, 0]
click at [244, 129] on icon "button" at bounding box center [248, 133] width 8 height 8
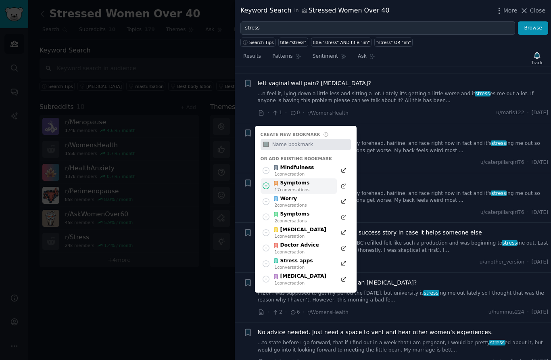
click at [307, 187] on div "17 conversation s" at bounding box center [292, 190] width 35 height 6
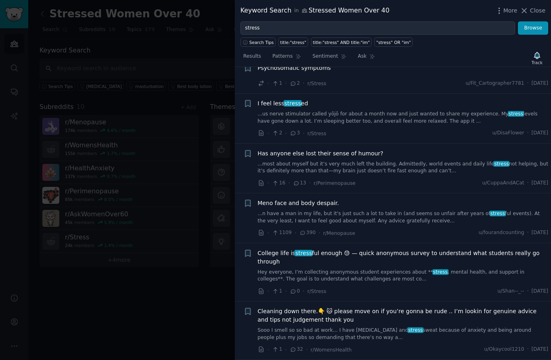
scroll to position [3672, 0]
click at [249, 150] on icon "button" at bounding box center [247, 153] width 5 height 6
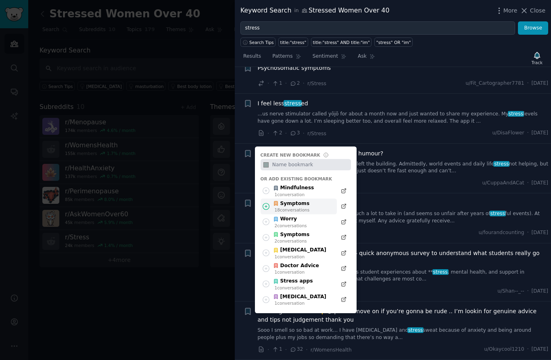
click at [308, 207] on div "18 conversation s" at bounding box center [292, 210] width 35 height 6
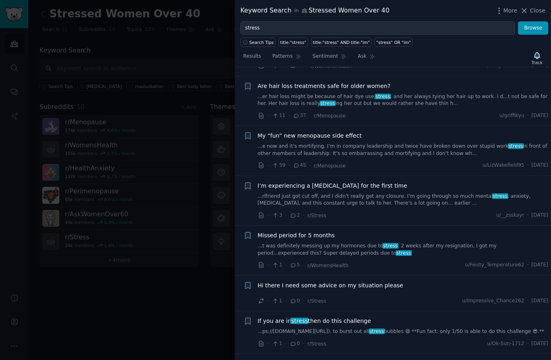
scroll to position [3956, 0]
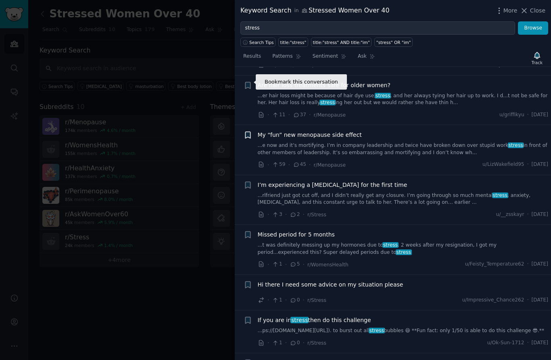
click at [252, 131] on icon "button" at bounding box center [248, 135] width 8 height 8
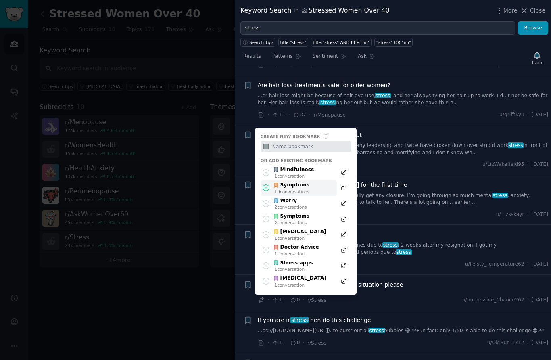
click at [306, 182] on div "Symptoms" at bounding box center [291, 185] width 36 height 7
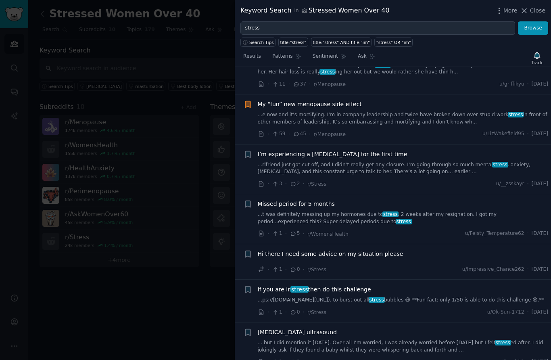
scroll to position [3987, 0]
click at [251, 150] on icon "button" at bounding box center [248, 154] width 8 height 8
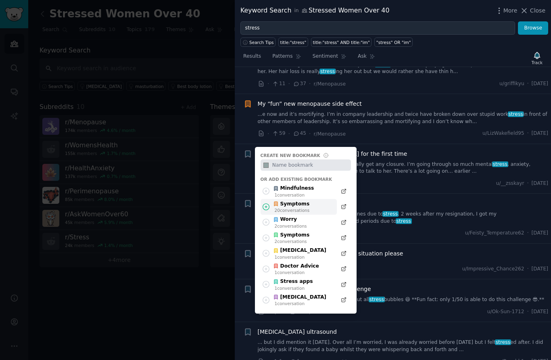
click at [301, 201] on div "Symptoms" at bounding box center [291, 204] width 36 height 7
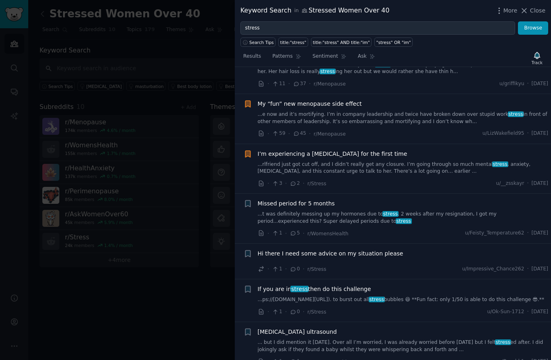
click at [315, 211] on link "...t was definitely messing up my hormones due to stress . 2 weeks after my res…" at bounding box center [403, 218] width 291 height 14
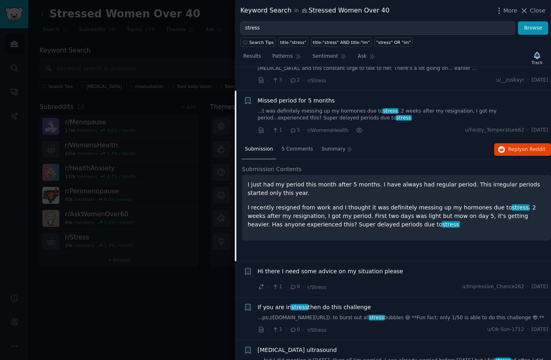
scroll to position [3812, 0]
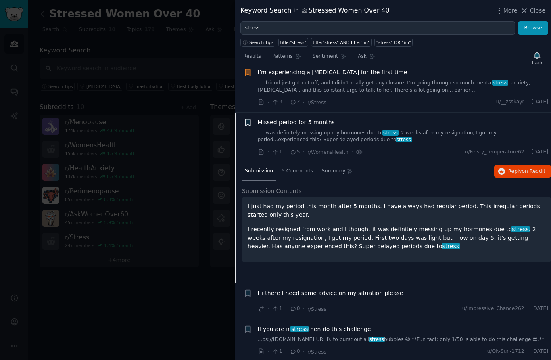
click at [249, 119] on icon "button" at bounding box center [247, 122] width 5 height 6
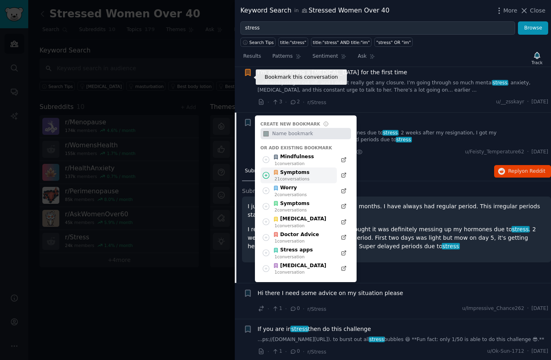
click at [300, 169] on div "Symptoms" at bounding box center [291, 172] width 36 height 7
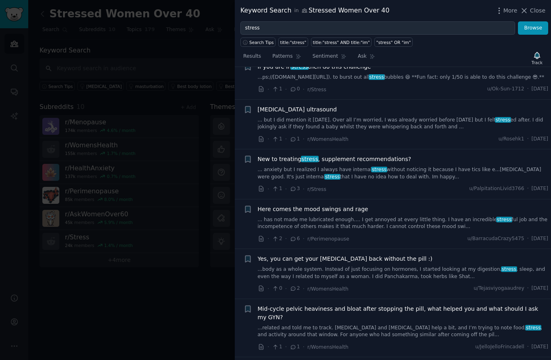
scroll to position [4075, 0]
click at [252, 155] on icon "button" at bounding box center [248, 159] width 8 height 8
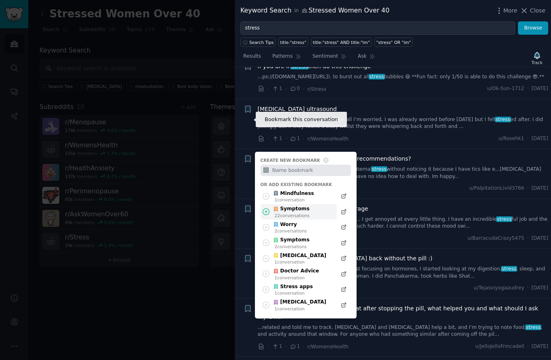
click at [302, 205] on div "Symptoms" at bounding box center [291, 208] width 36 height 7
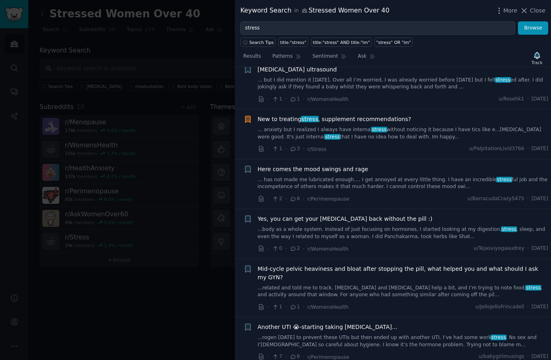
scroll to position [4117, 0]
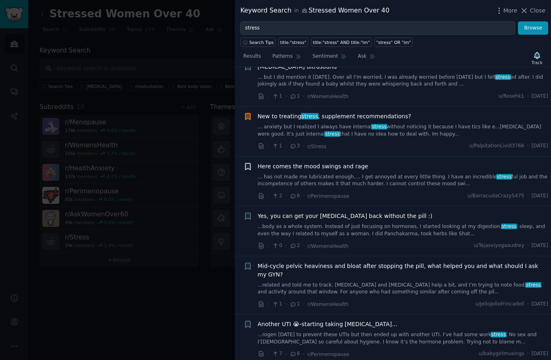
click at [251, 162] on icon "button" at bounding box center [248, 166] width 8 height 8
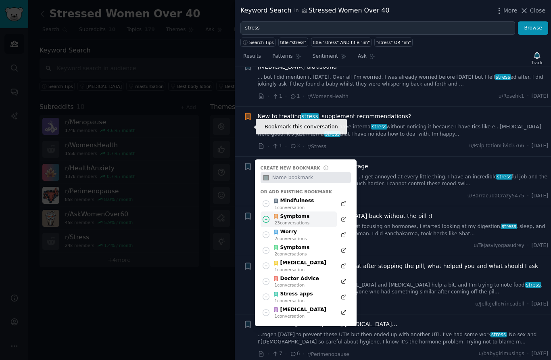
click at [304, 220] on div "23 conversation s" at bounding box center [292, 223] width 35 height 6
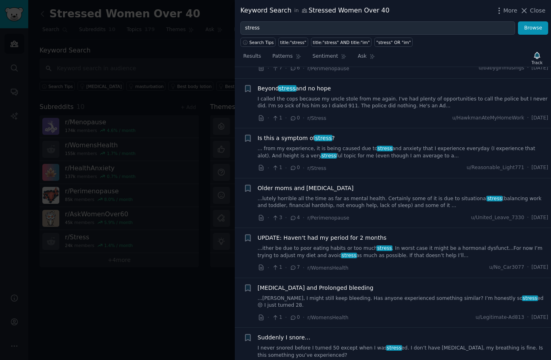
scroll to position [4403, 0]
click at [250, 185] on icon "button" at bounding box center [247, 188] width 5 height 6
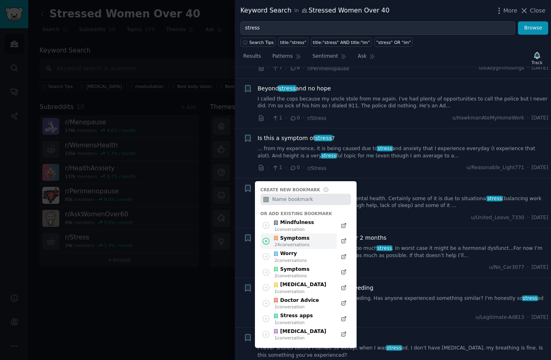
click at [305, 235] on div "Symptoms" at bounding box center [291, 238] width 36 height 7
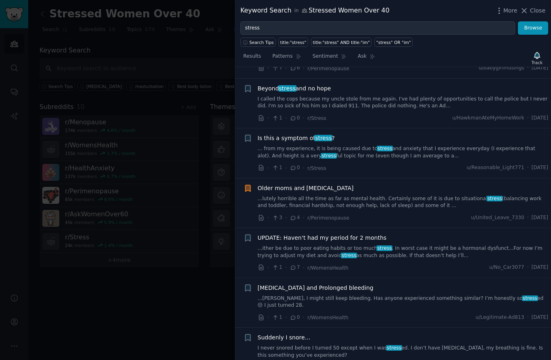
click at [258, 134] on span "Is this a symptom of stress ?" at bounding box center [296, 138] width 77 height 8
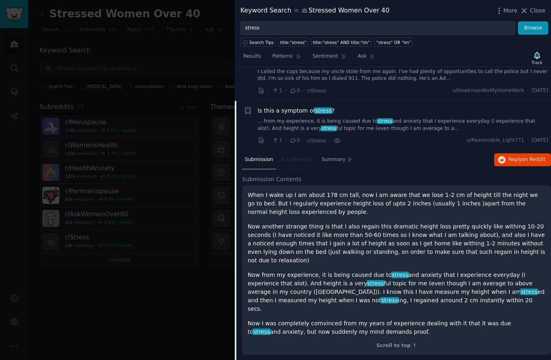
scroll to position [4293, 0]
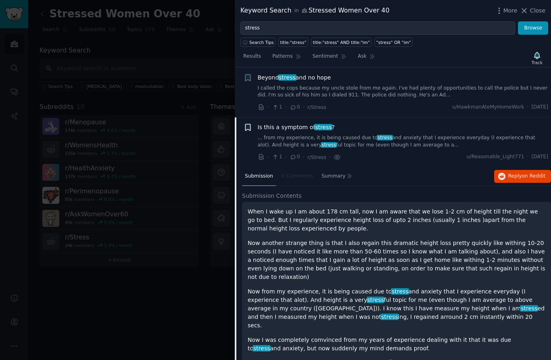
click at [249, 123] on icon "button" at bounding box center [248, 127] width 8 height 8
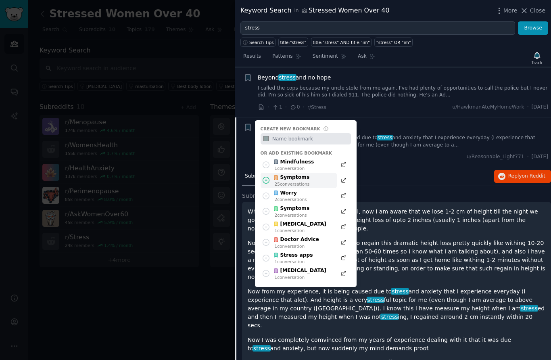
click at [301, 174] on div "Symptoms" at bounding box center [291, 177] width 36 height 7
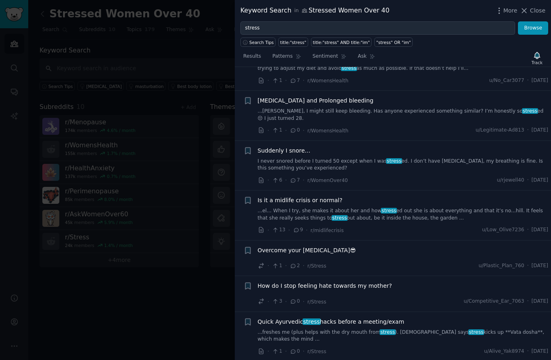
scroll to position [4682, 0]
click at [249, 197] on icon "button" at bounding box center [247, 200] width 5 height 6
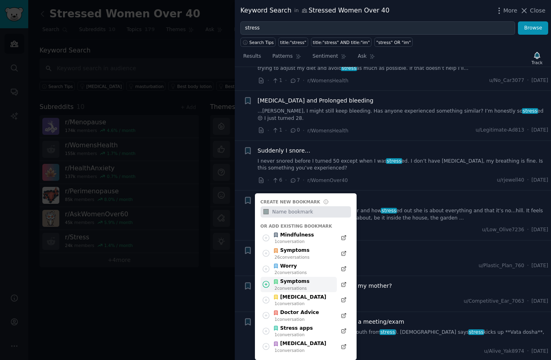
click at [308, 277] on div "Symptoms 2 conversation s" at bounding box center [299, 285] width 76 height 16
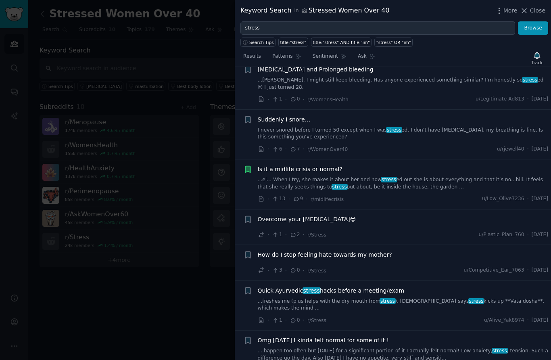
scroll to position [4712, 0]
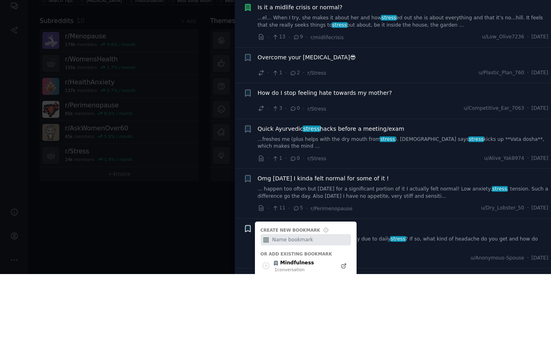
scroll to position [4790, 0]
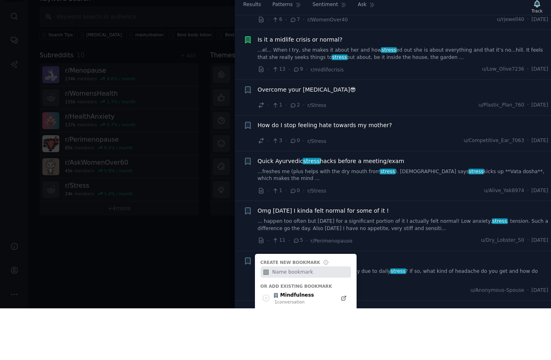
scroll to position [34, 0]
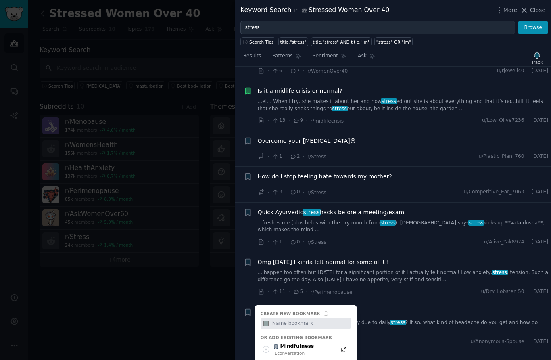
click at [398, 288] on div "Submission s 100 Sort Recent Bookmark this conversation Less hydration means mo…" at bounding box center [393, 213] width 316 height 293
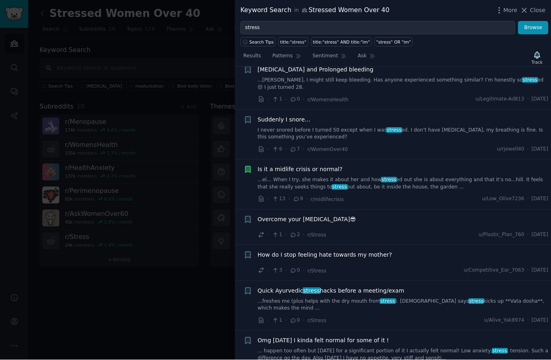
scroll to position [4712, 0]
click at [538, 61] on div "Track" at bounding box center [537, 63] width 11 height 6
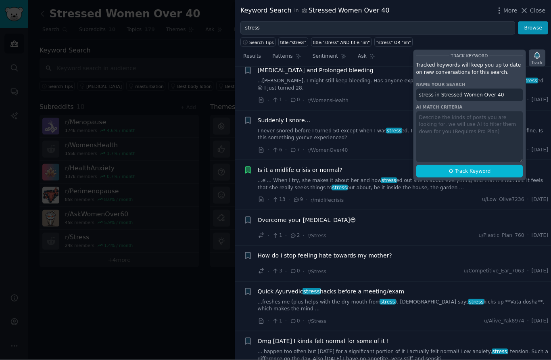
click at [539, 59] on icon "button" at bounding box center [537, 55] width 8 height 8
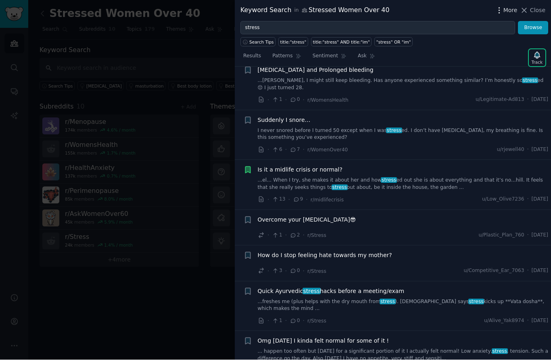
click at [509, 11] on span "More" at bounding box center [511, 10] width 14 height 8
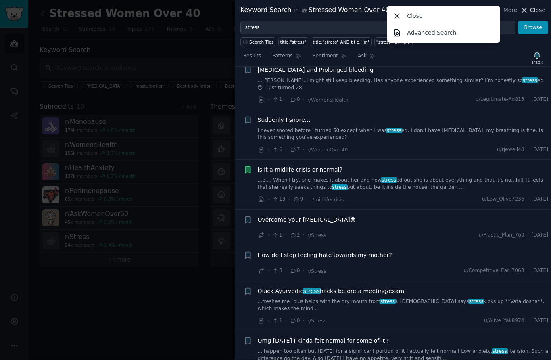
click at [540, 11] on span "Close" at bounding box center [537, 10] width 15 height 8
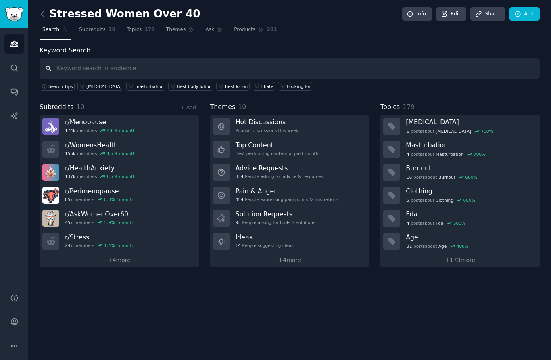
scroll to position [34, 0]
